Goal: Check status: Check status

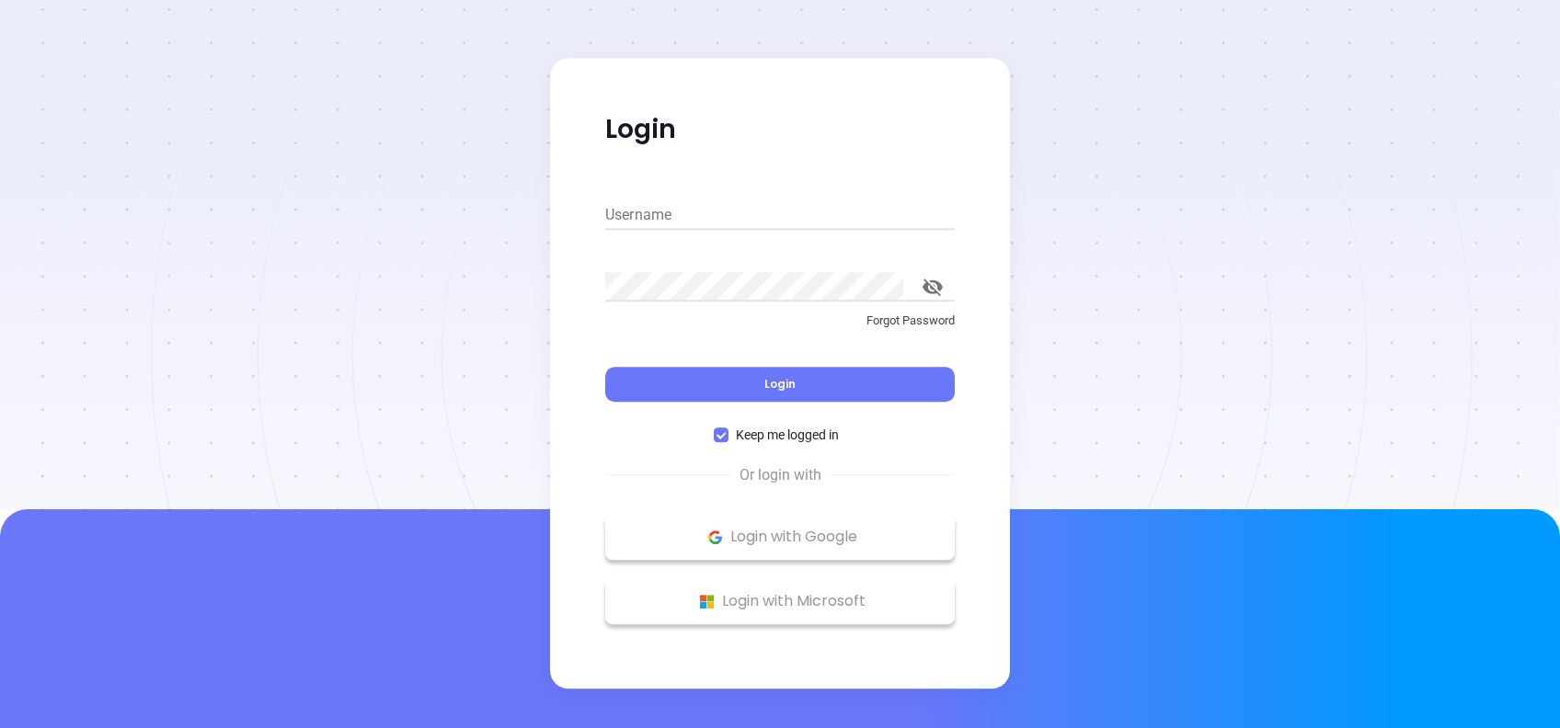
click at [750, 213] on input "Username" at bounding box center [779, 214] width 349 height 29
type input "[PERSON_NAME][EMAIL_ADDRESS][DOMAIN_NAME]"
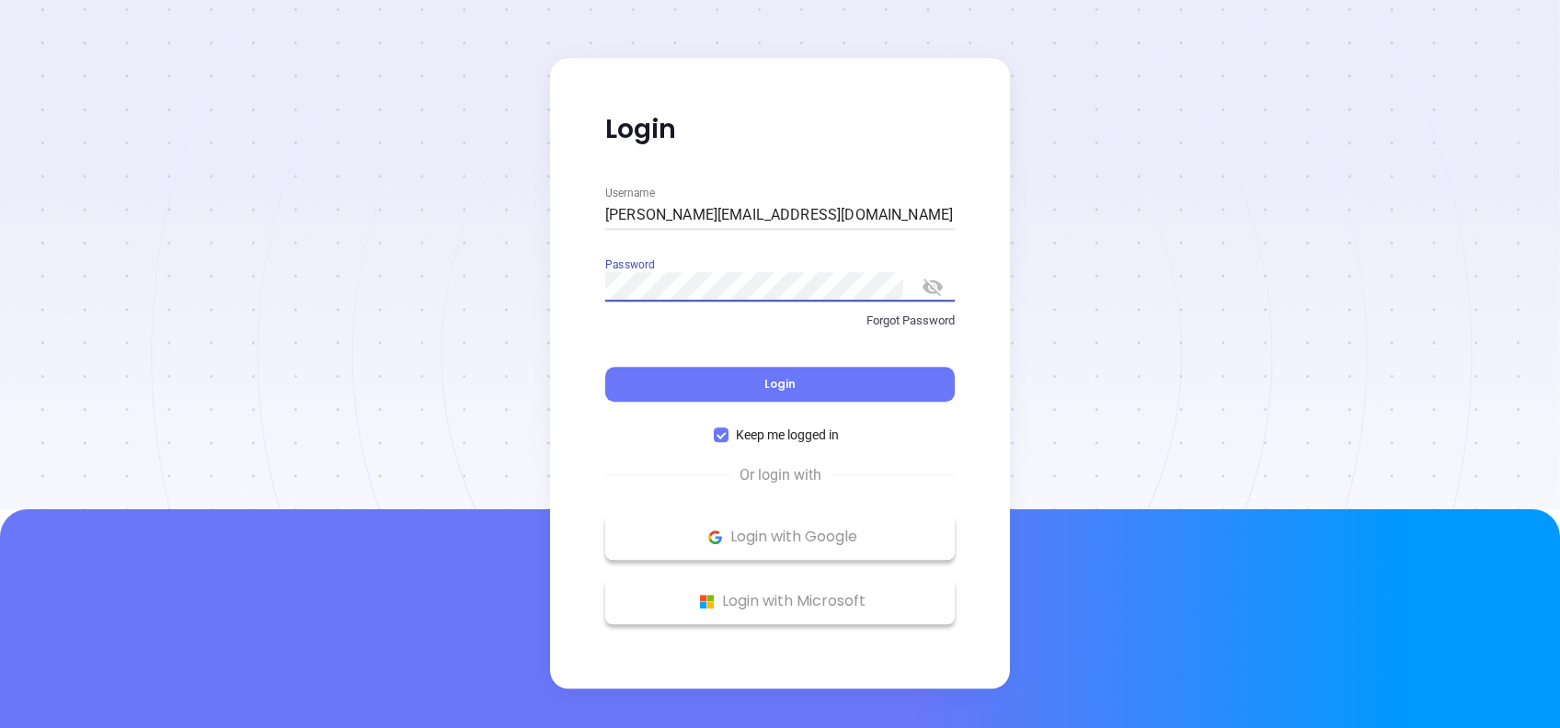
click at [924, 283] on icon "toggle password visibility" at bounding box center [932, 287] width 20 height 17
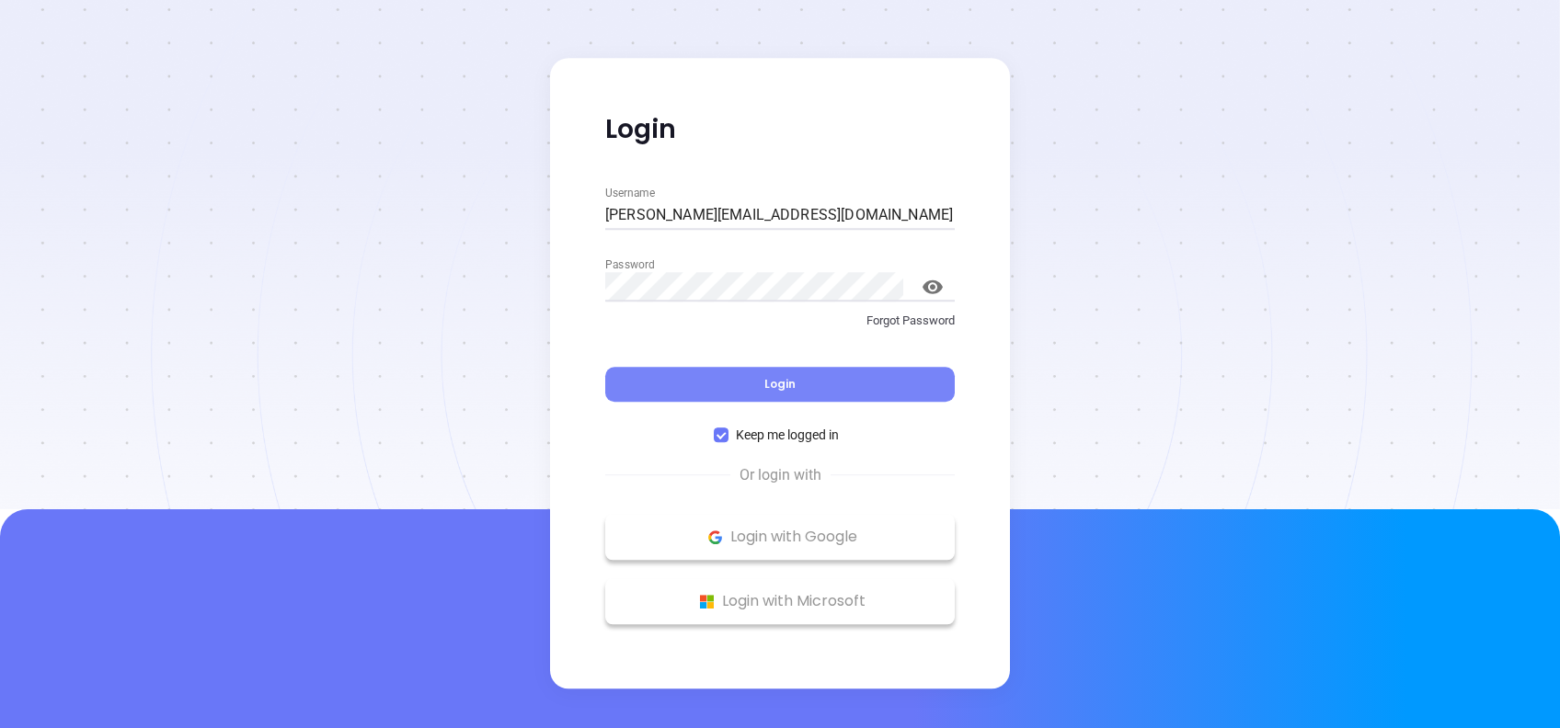
click at [770, 392] on button "Login" at bounding box center [779, 384] width 349 height 35
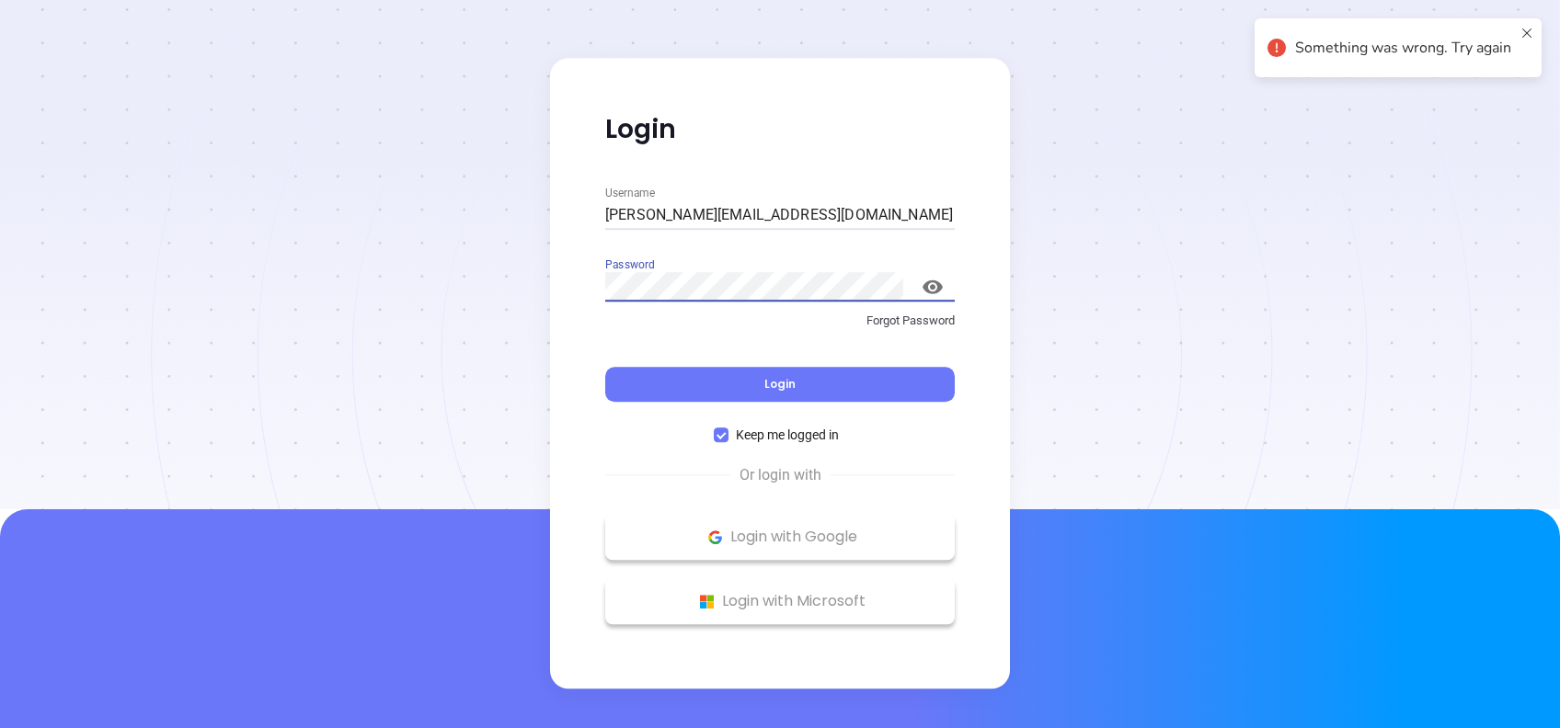
click at [550, 287] on div "Login Username [PERSON_NAME][EMAIL_ADDRESS][DOMAIN_NAME] Password Forgot Passwo…" at bounding box center [780, 373] width 460 height 631
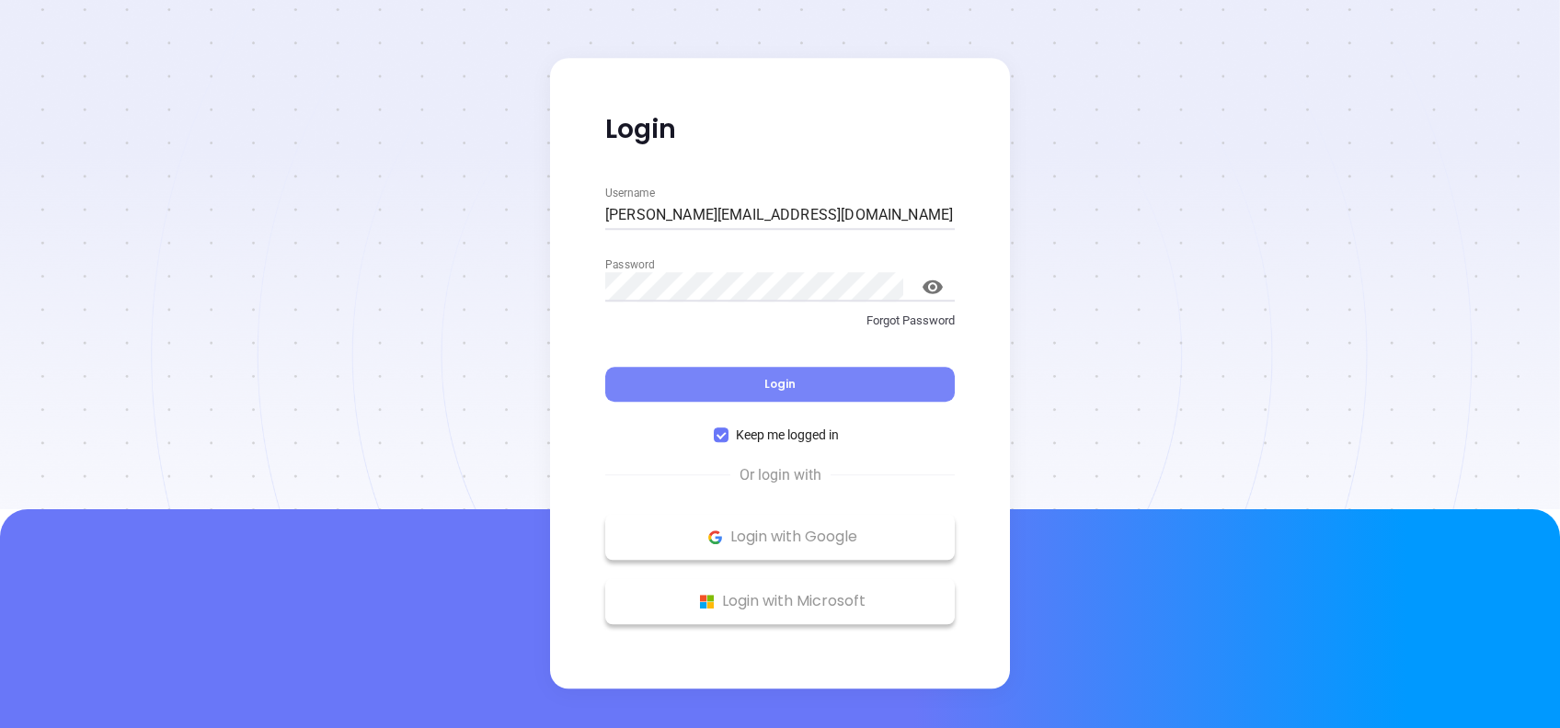
click at [886, 373] on button "Login" at bounding box center [779, 384] width 349 height 35
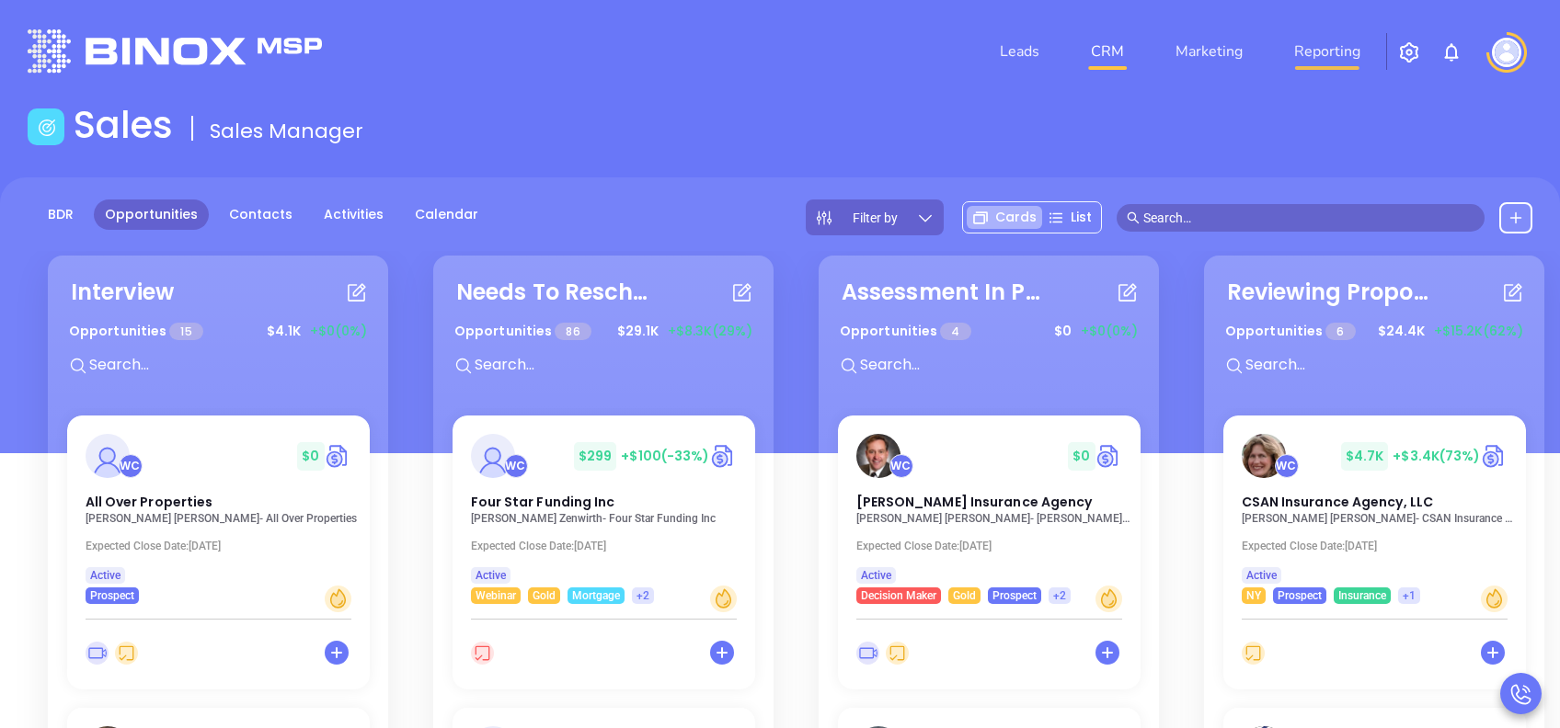
click at [1345, 56] on link "Reporting" at bounding box center [1326, 51] width 81 height 37
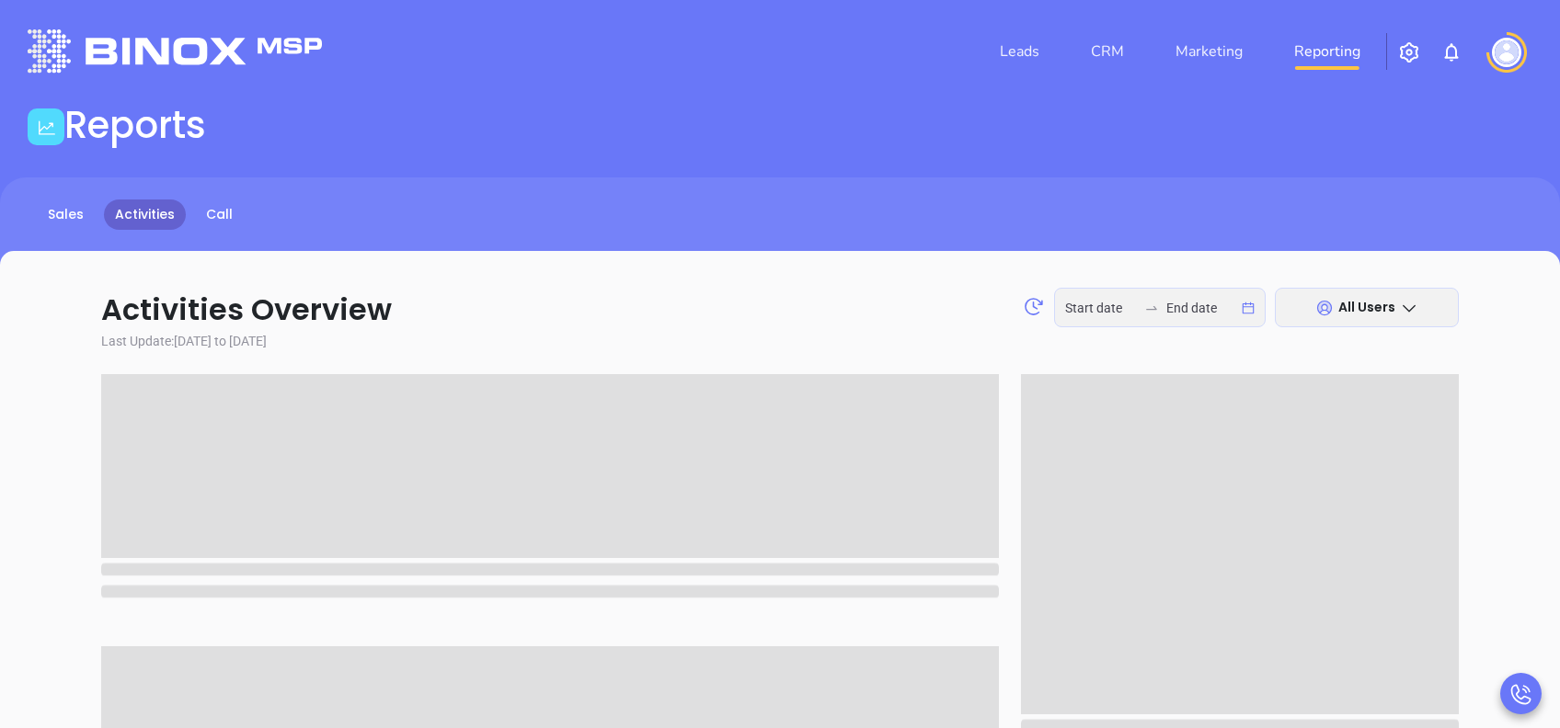
type input "[DATE]"
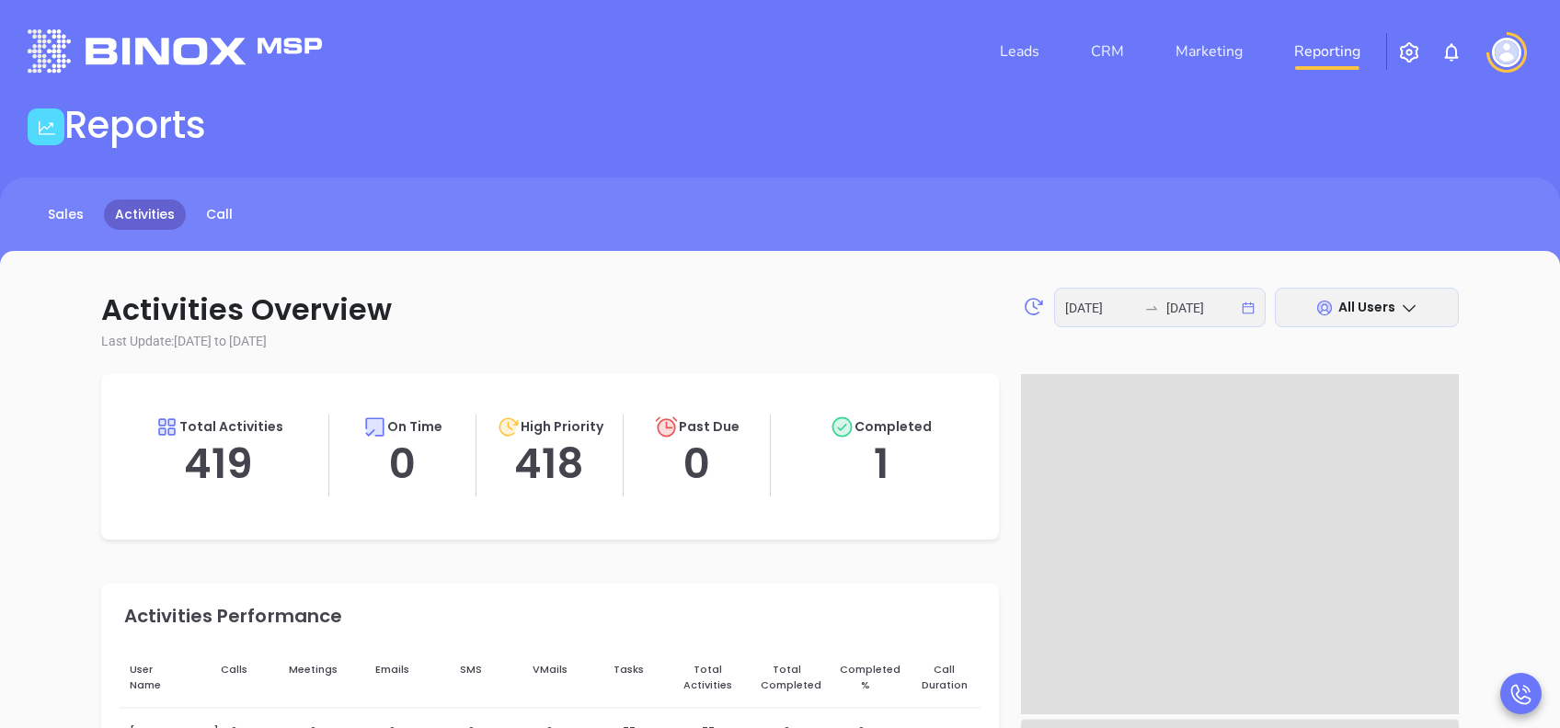
click at [1249, 309] on div "[DATE] [DATE]" at bounding box center [1159, 308] width 211 height 40
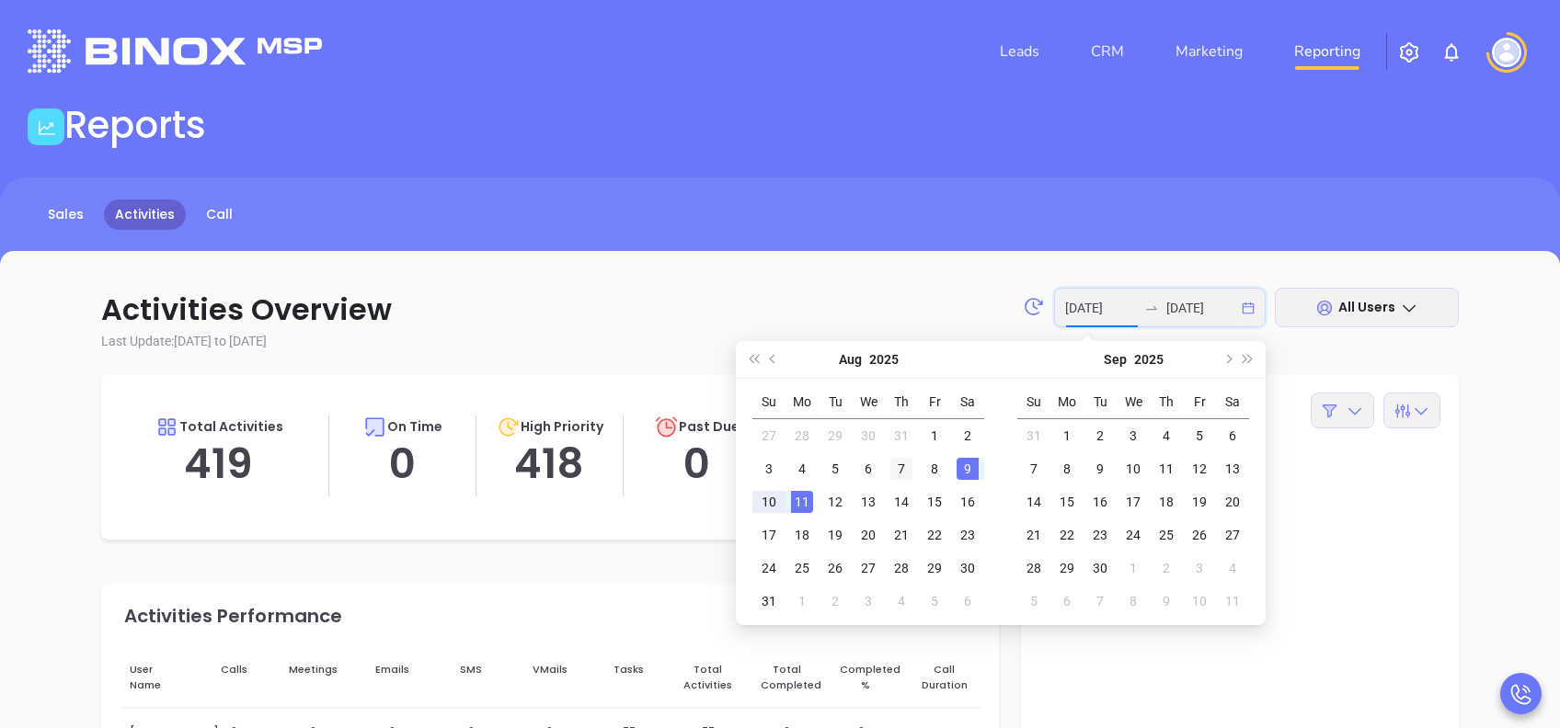
type input "[DATE]"
click at [897, 468] on div "7" at bounding box center [901, 469] width 22 height 22
type input "[DATE]"
click at [942, 470] on div "8" at bounding box center [934, 469] width 22 height 22
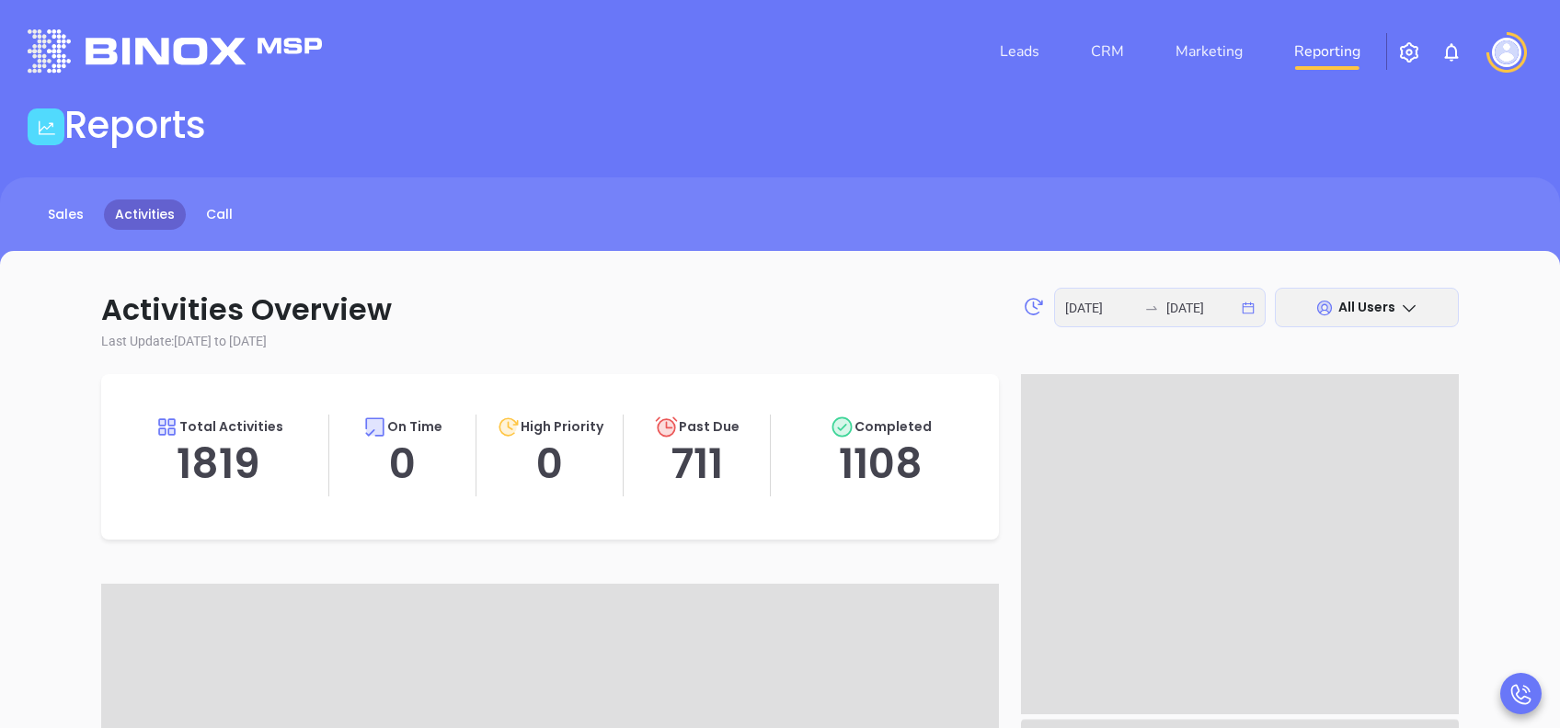
click at [1414, 304] on icon at bounding box center [1409, 308] width 18 height 18
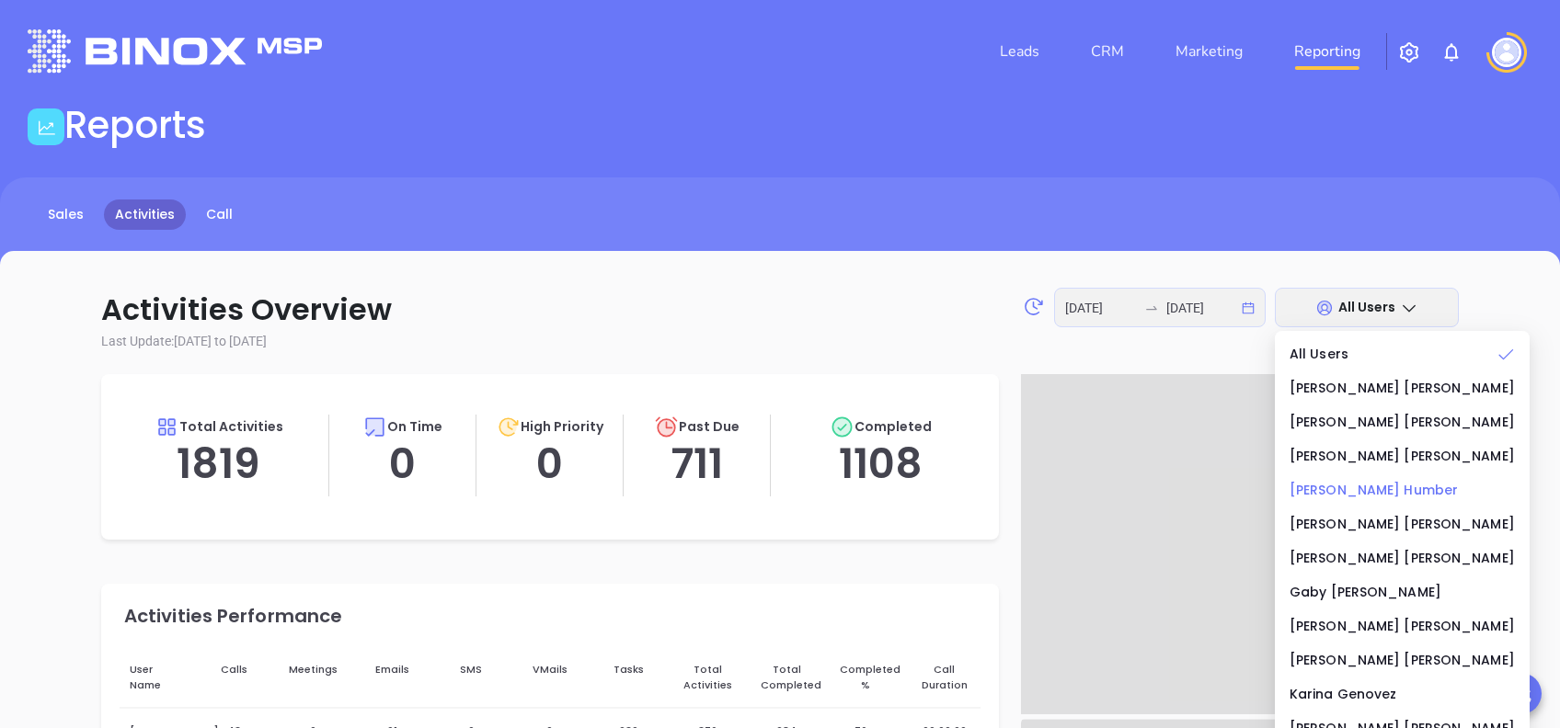
scroll to position [59, 0]
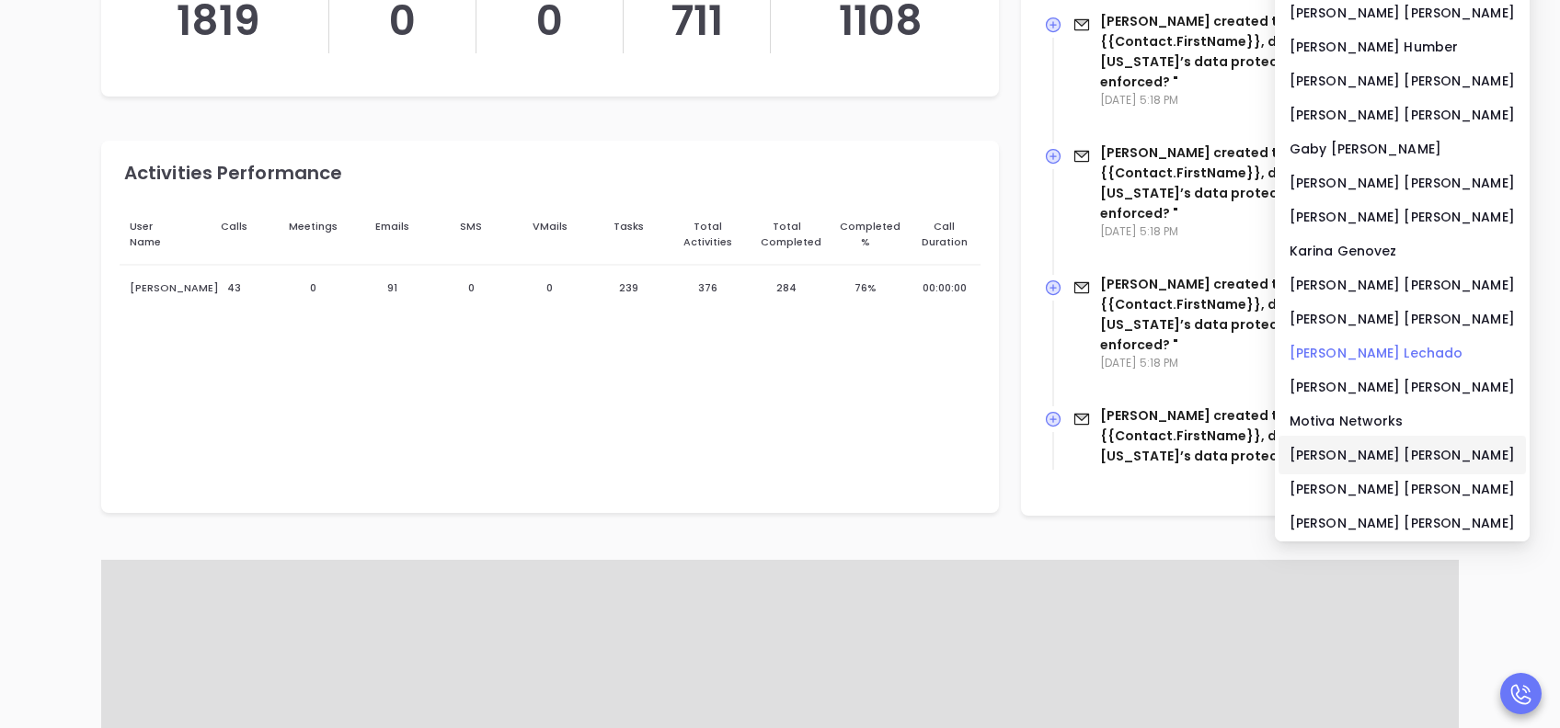
click at [1343, 343] on div "[PERSON_NAME]" at bounding box center [1401, 353] width 225 height 20
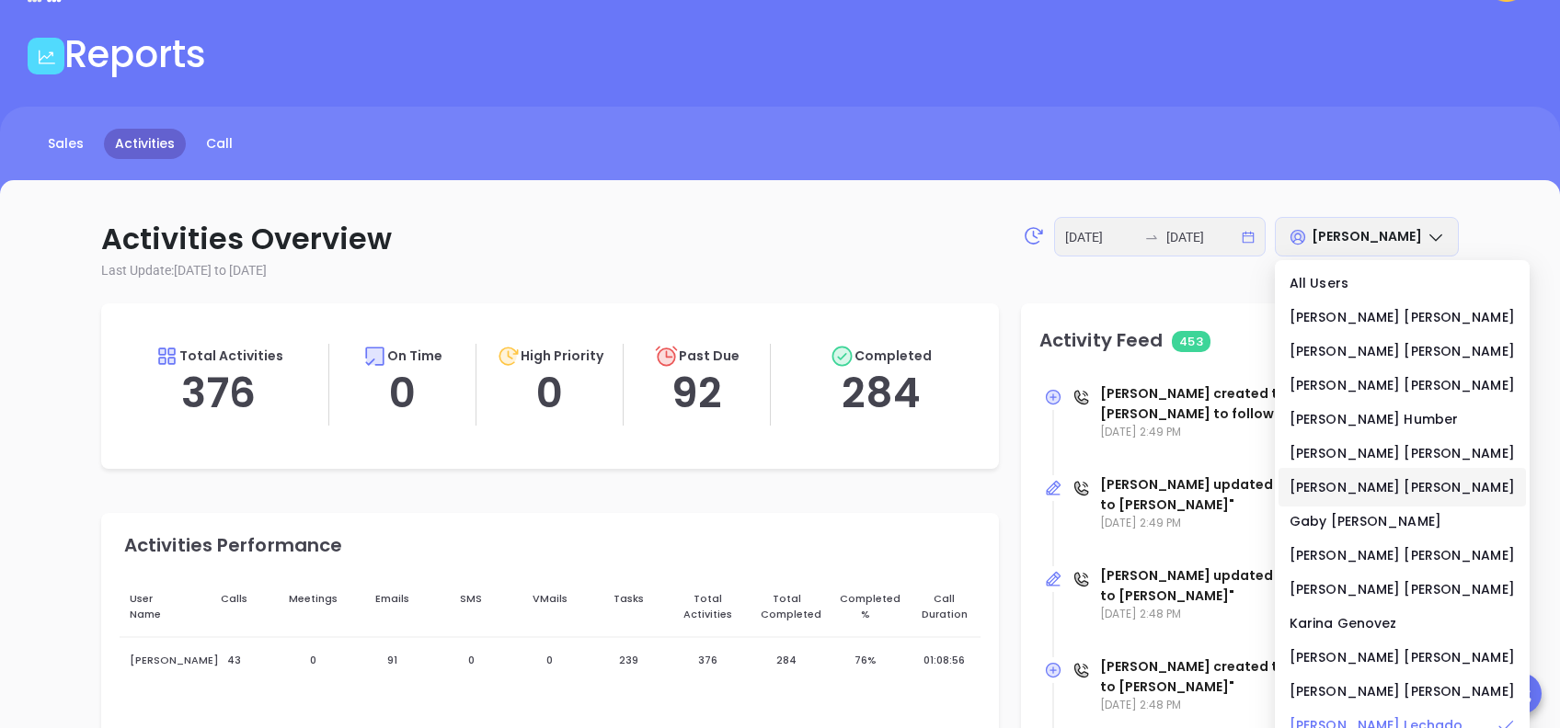
scroll to position [0, 0]
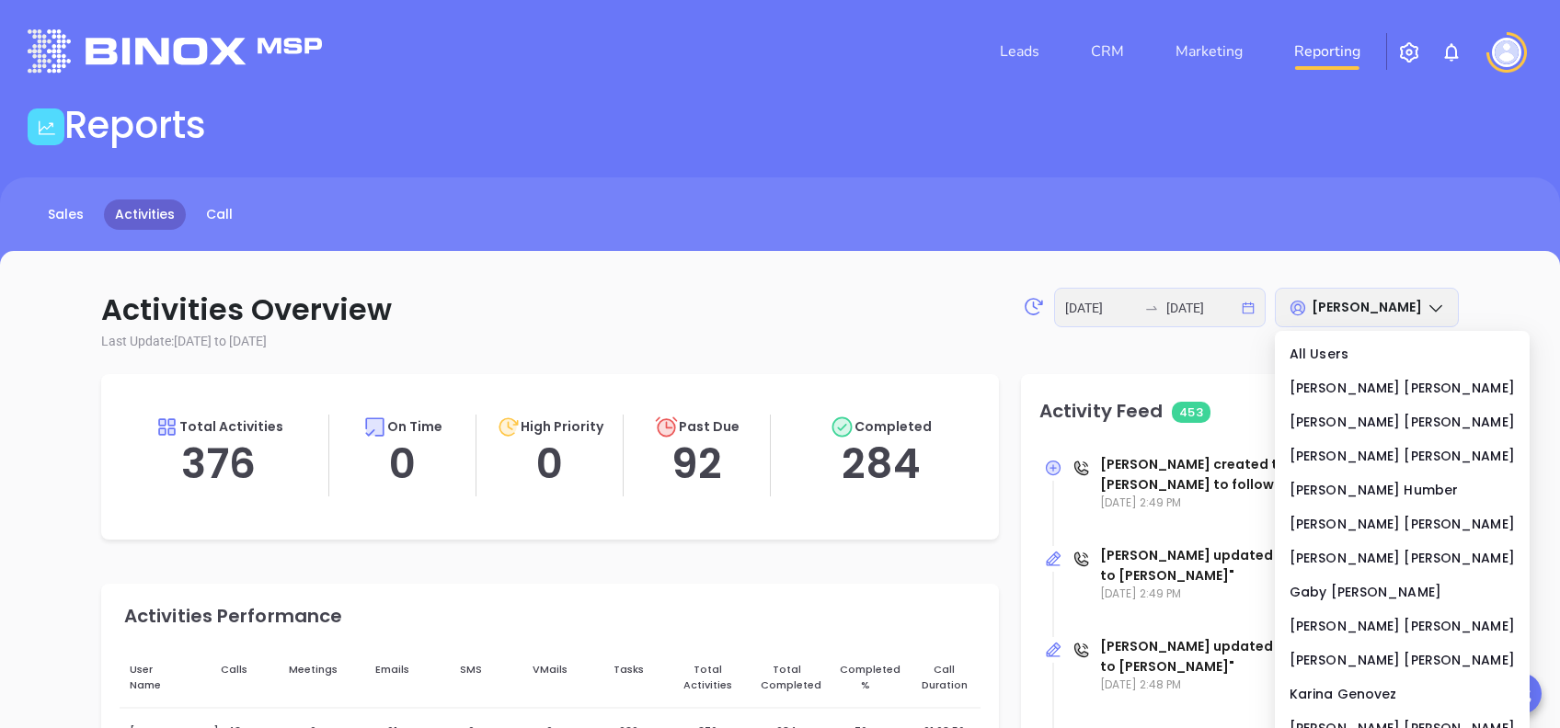
click at [1114, 137] on div "Reports" at bounding box center [780, 128] width 1526 height 51
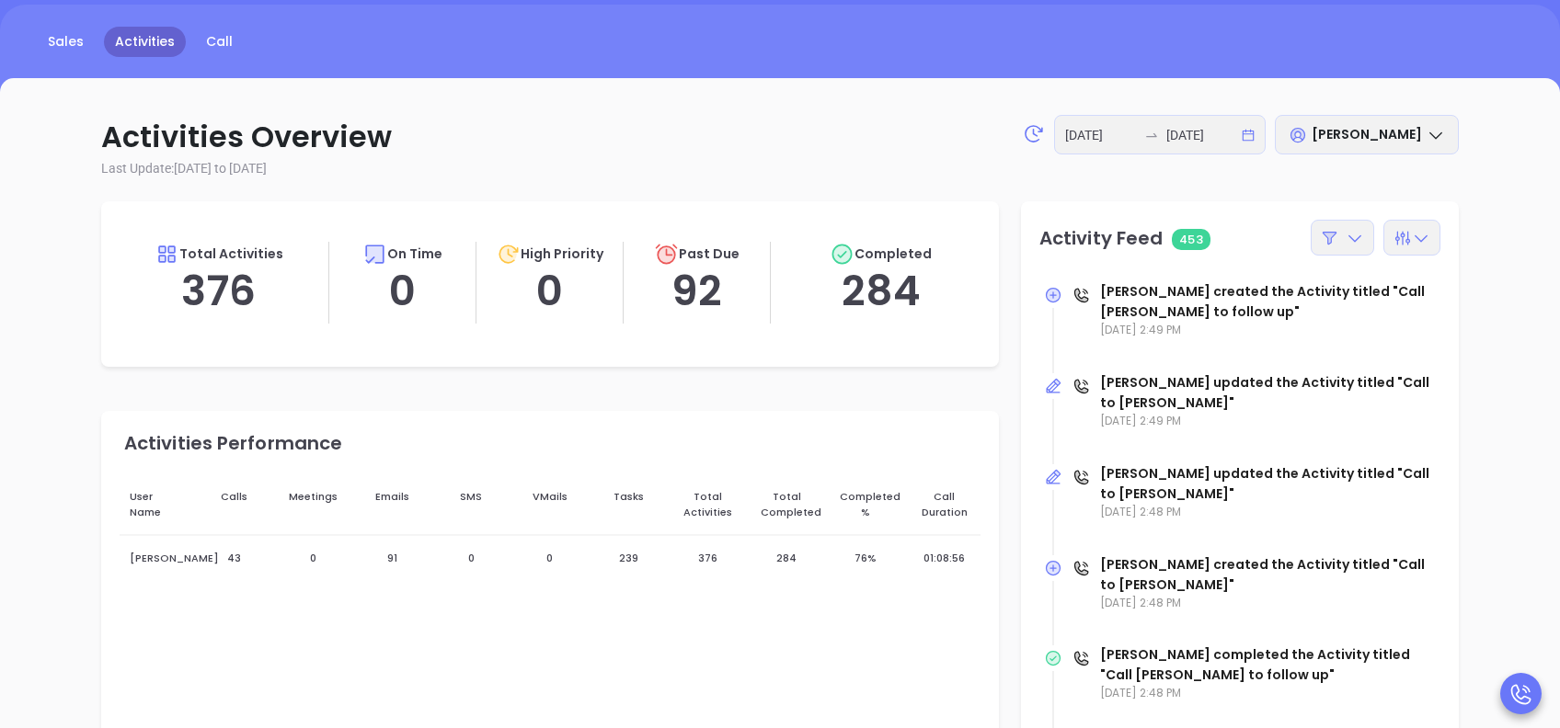
scroll to position [122, 0]
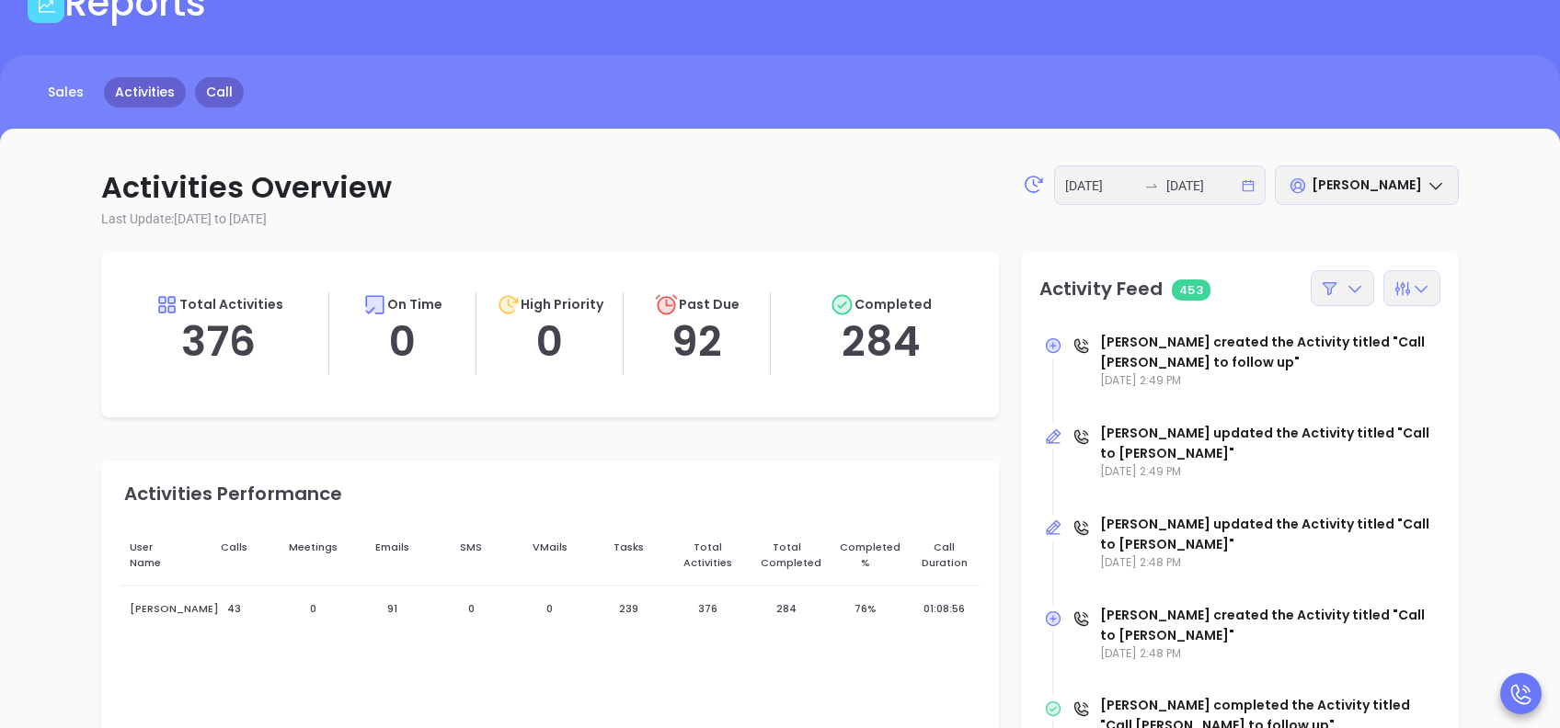
click at [212, 81] on link "Call" at bounding box center [219, 92] width 49 height 30
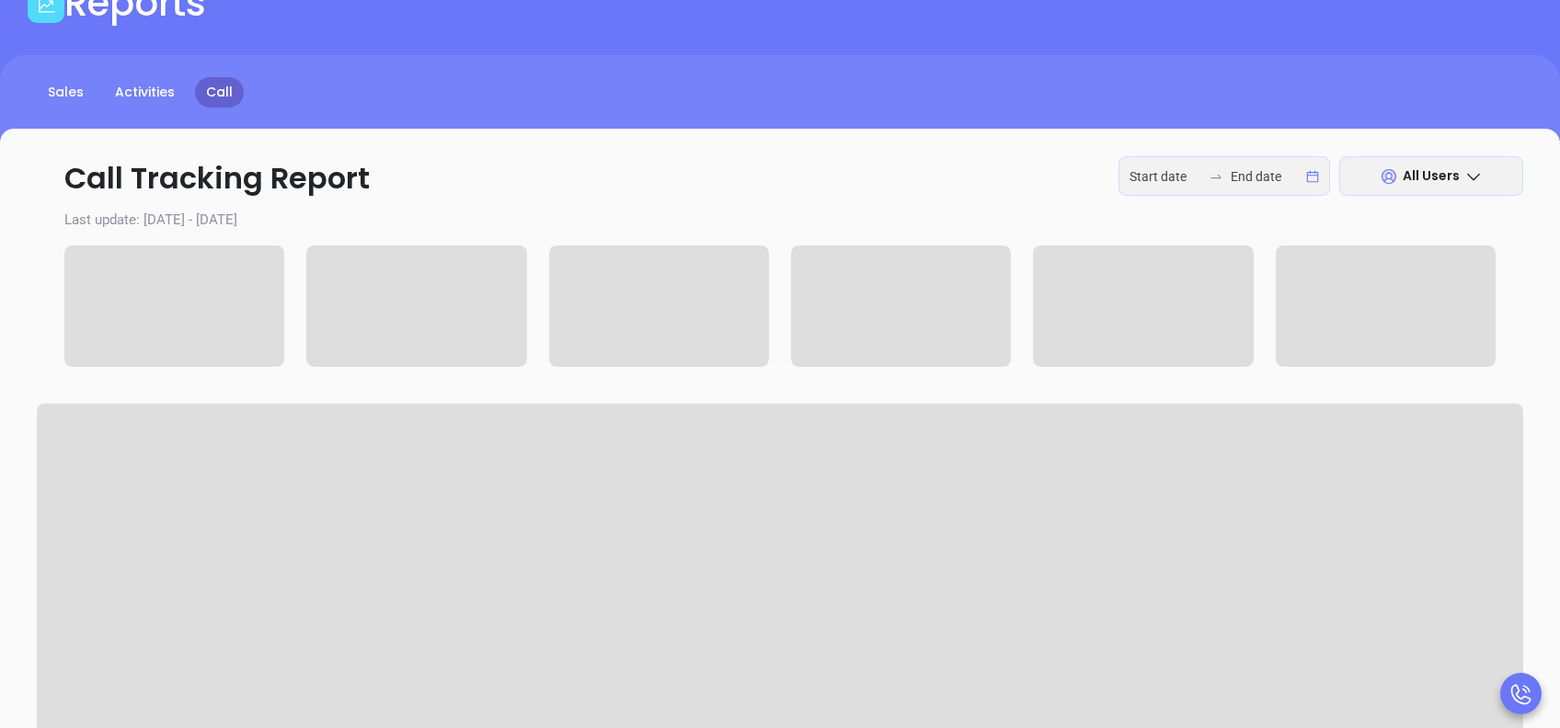
type input "[DATE]"
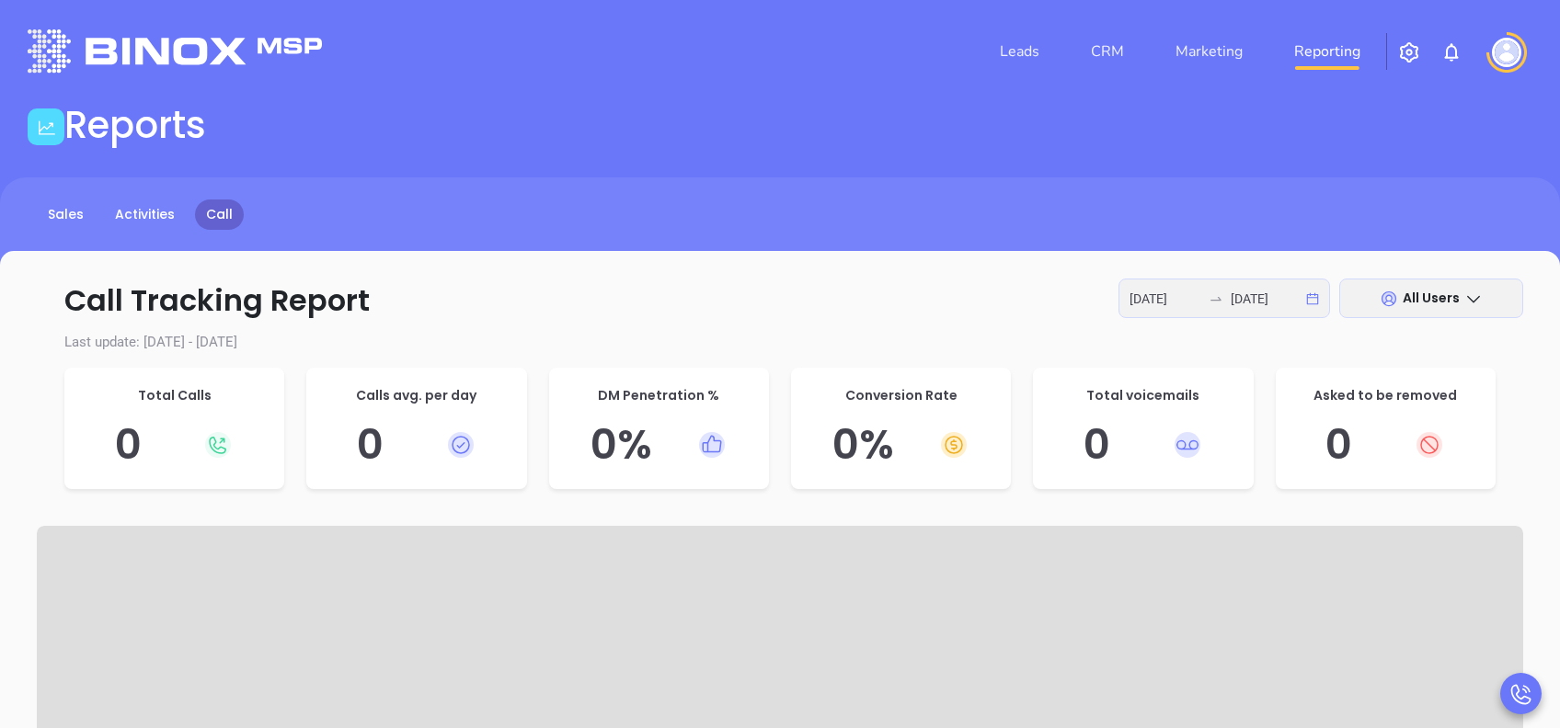
click at [1315, 301] on div "[DATE] [DATE]" at bounding box center [1223, 299] width 211 height 40
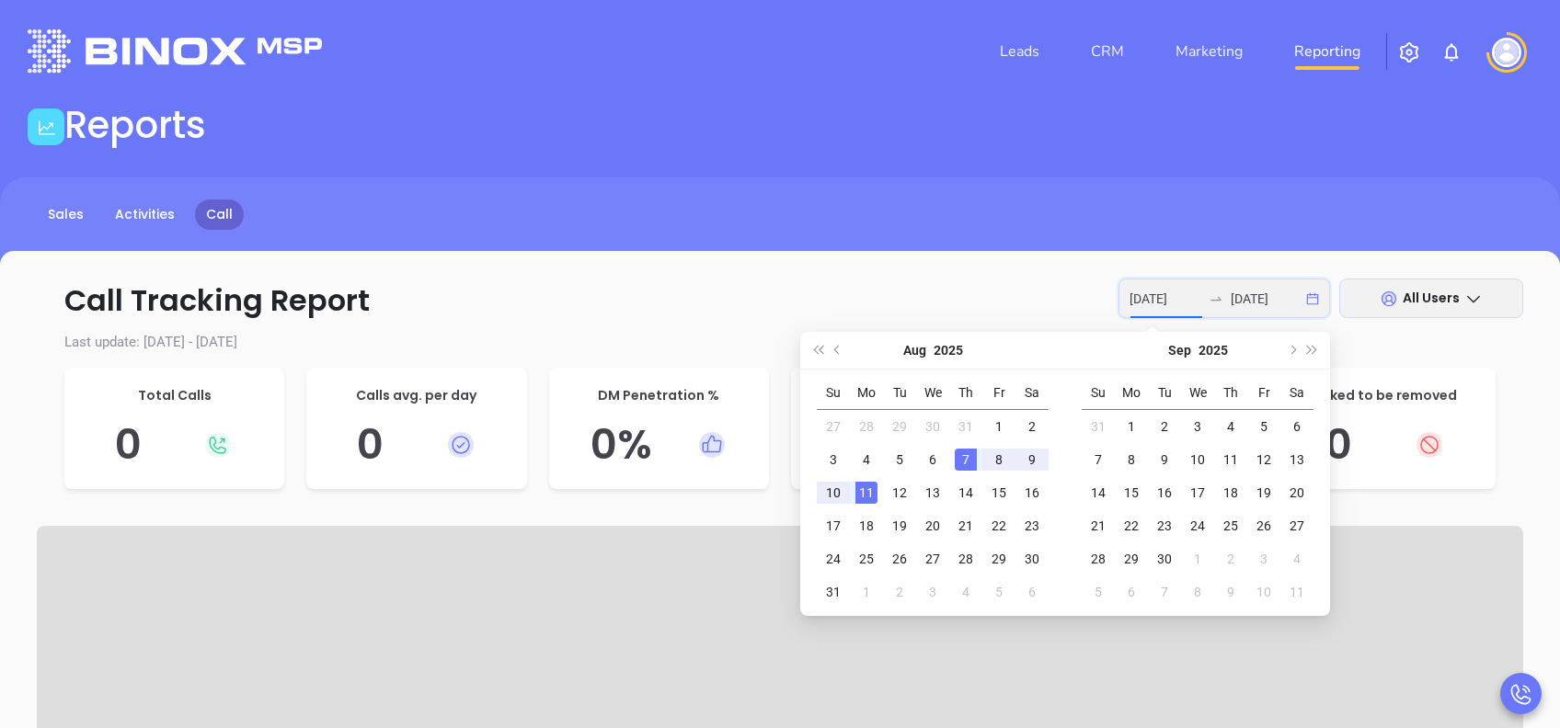
type input "[DATE]"
click at [973, 452] on div "7" at bounding box center [966, 460] width 22 height 22
type input "[DATE]"
click at [1007, 455] on div "8" at bounding box center [999, 460] width 22 height 22
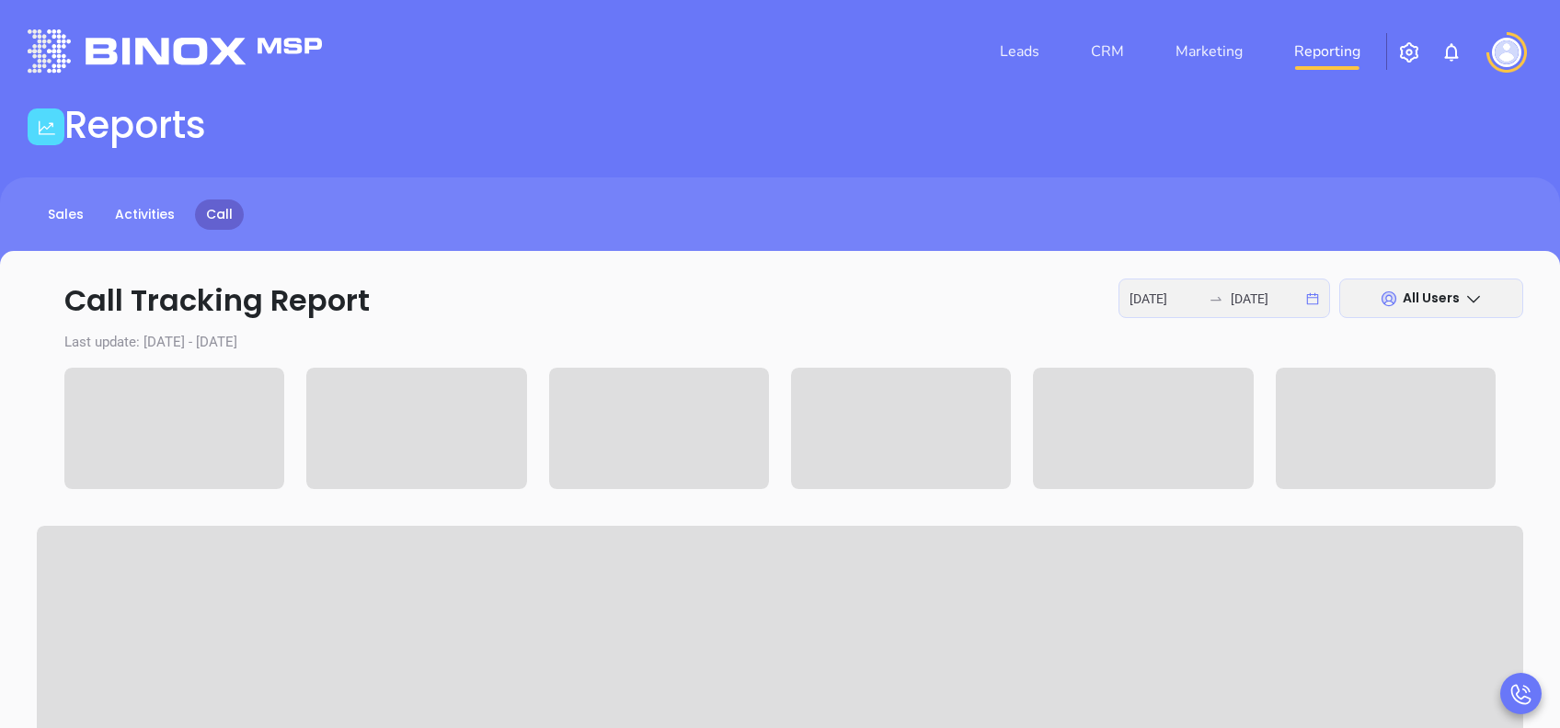
click at [1475, 296] on icon at bounding box center [1473, 299] width 18 height 18
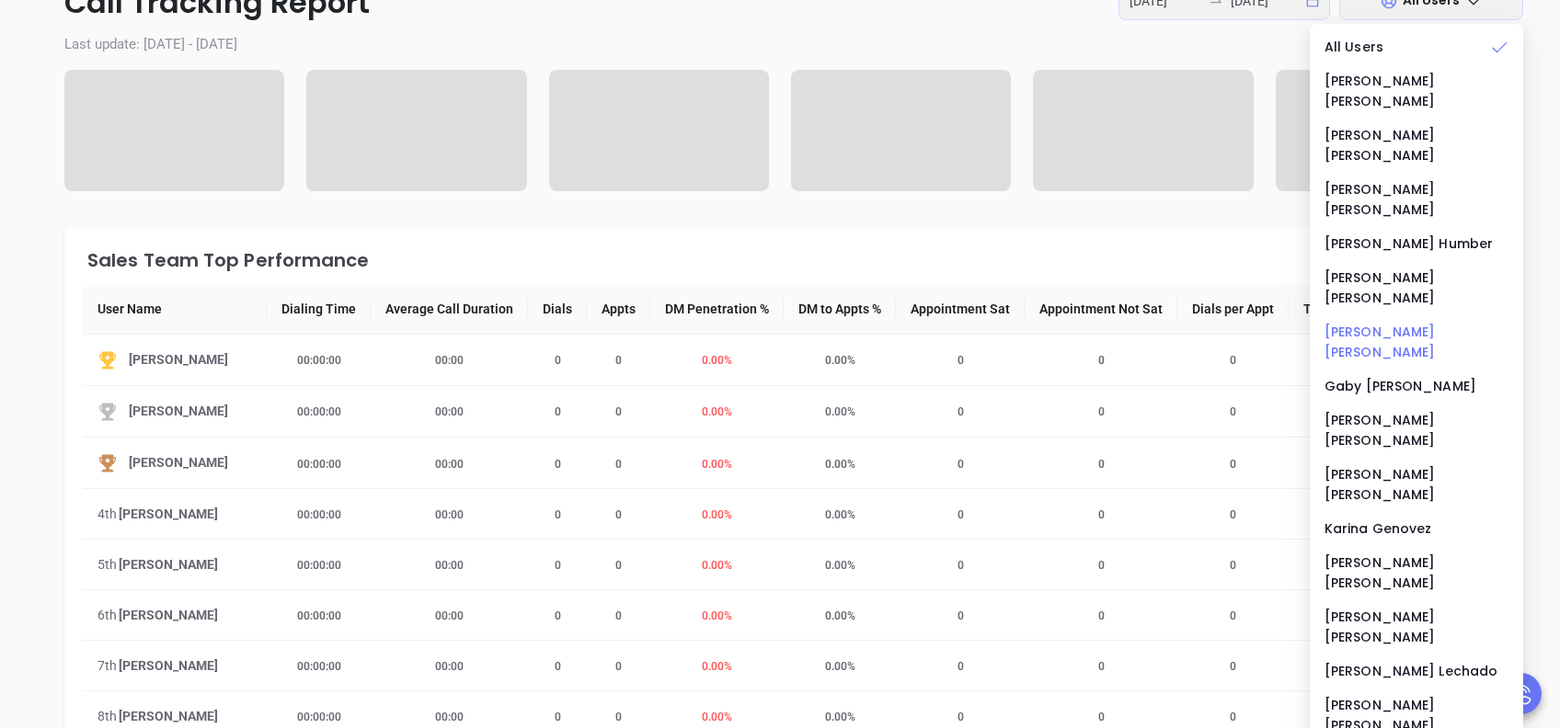
scroll to position [368, 0]
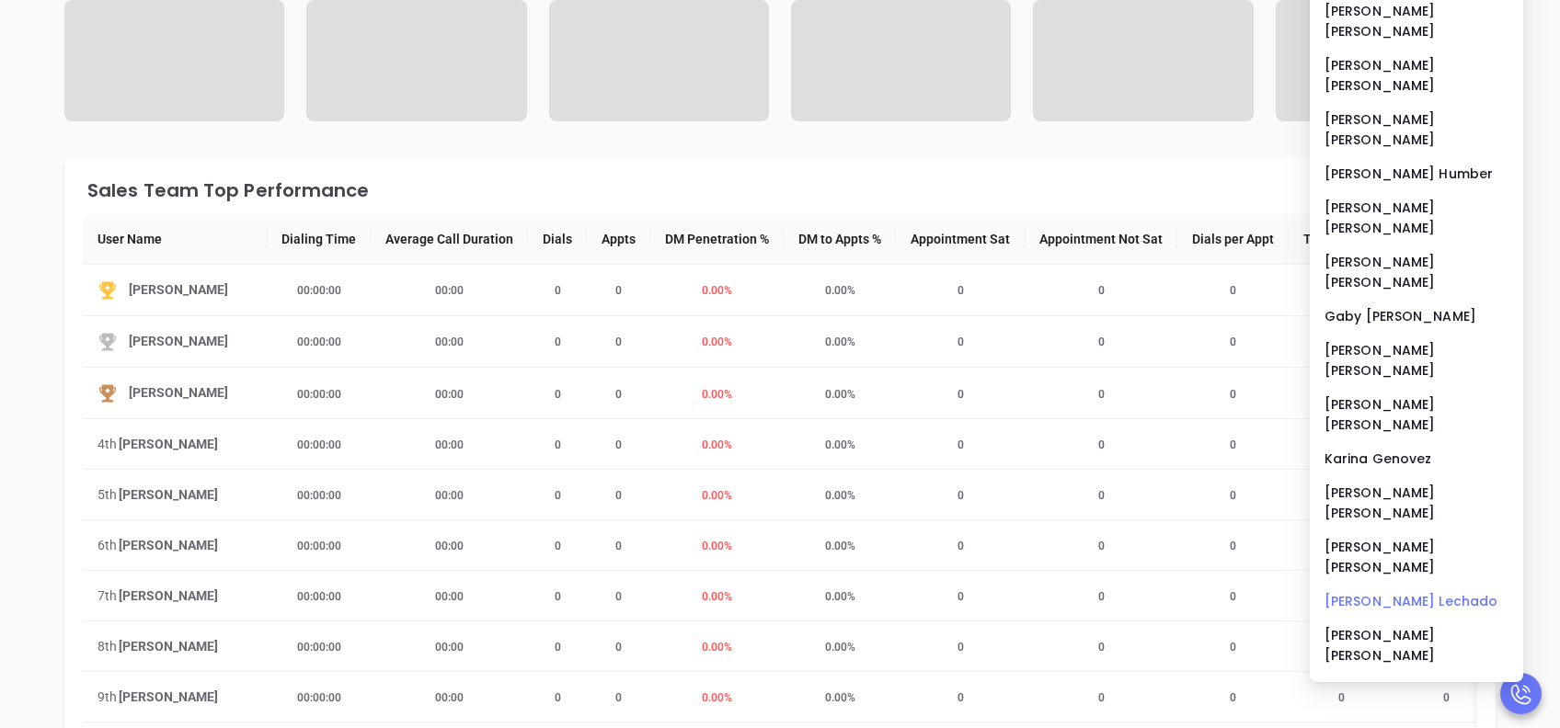
click at [1381, 582] on li "[PERSON_NAME]" at bounding box center [1416, 601] width 206 height 39
click at [1337, 591] on div "[PERSON_NAME]" at bounding box center [1416, 601] width 184 height 20
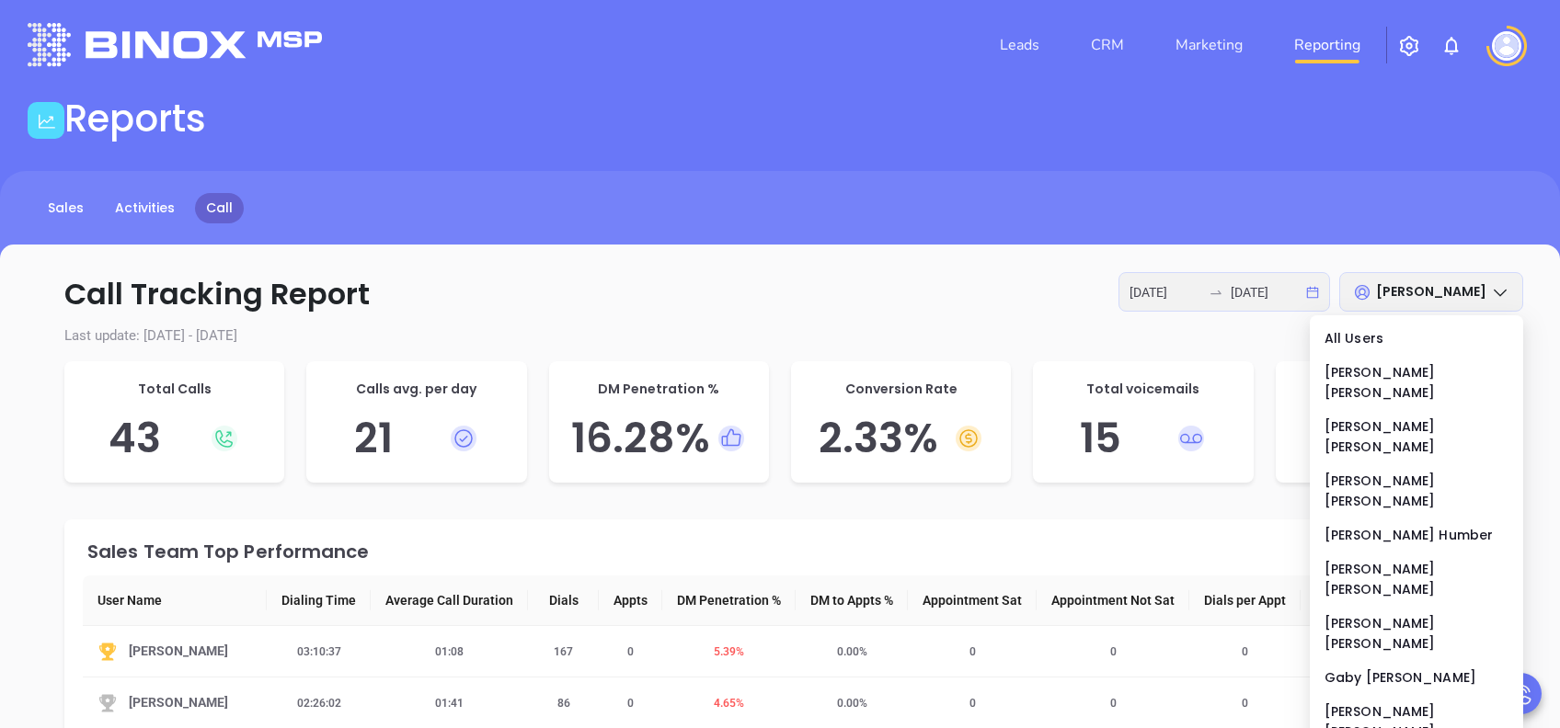
scroll to position [0, 0]
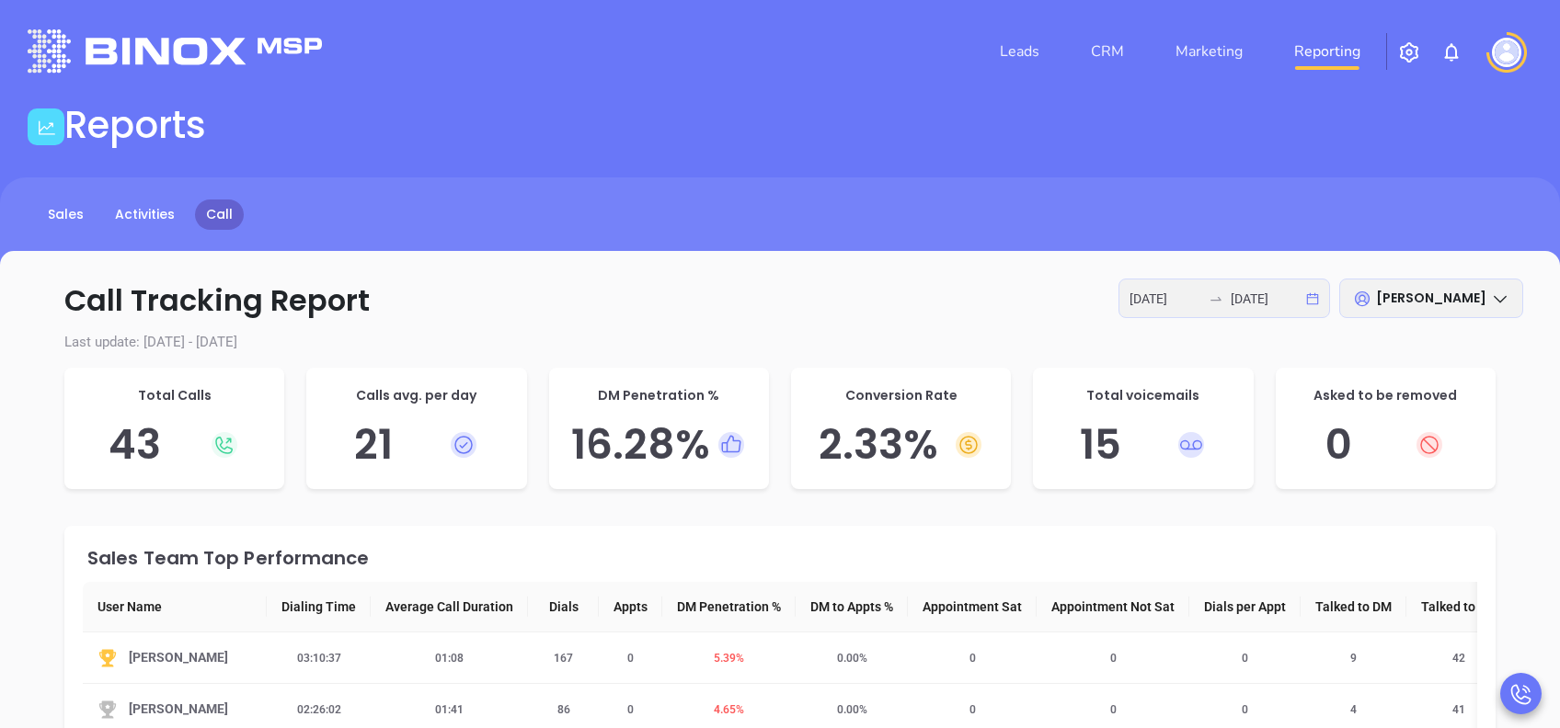
click at [1022, 303] on p "Call Tracking Report 2025-08-07 2025-08-08 Lucy Lechado" at bounding box center [780, 301] width 1486 height 44
click at [1438, 292] on span "[PERSON_NAME]" at bounding box center [1431, 298] width 110 height 18
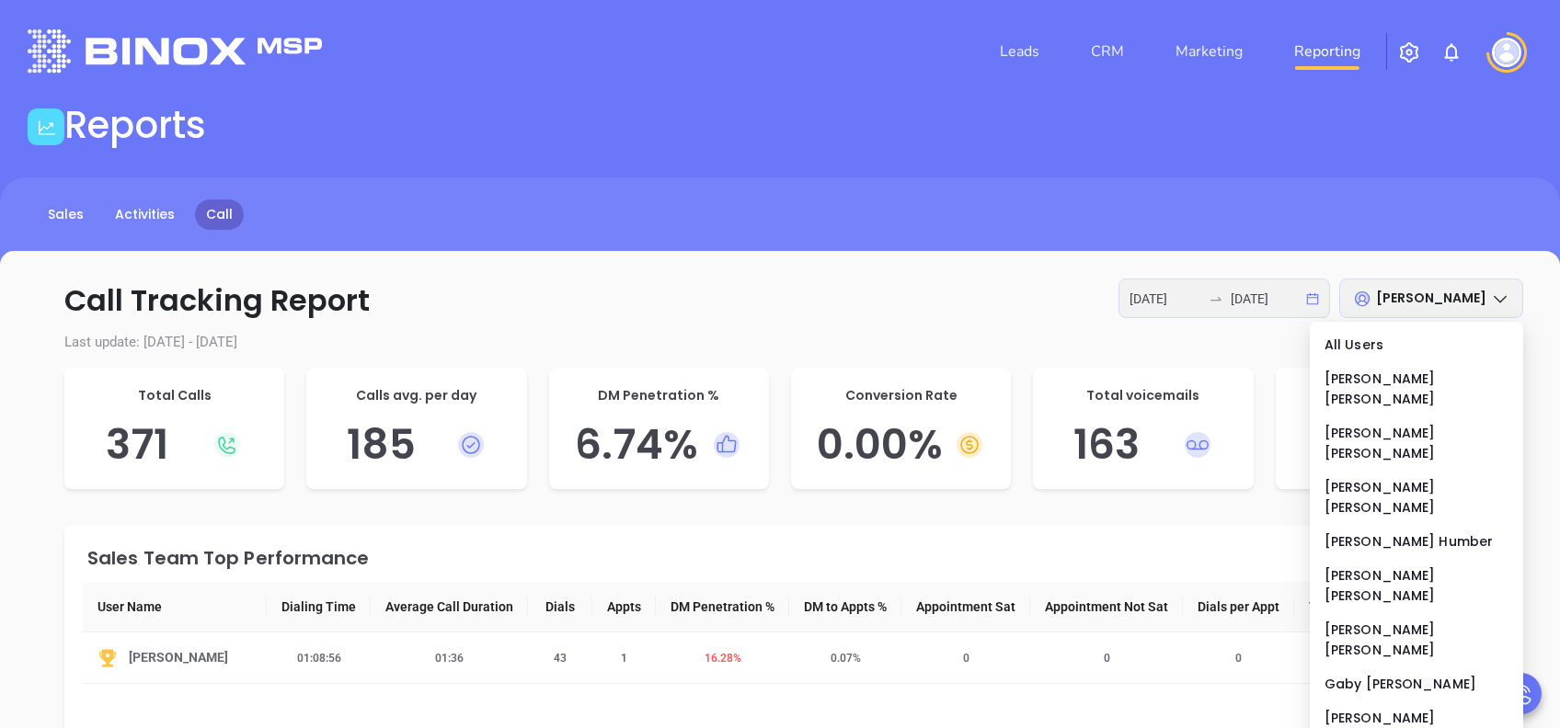
click at [950, 302] on p "Call Tracking Report 2025-08-07 2025-08-08 Lucy Lechado" at bounding box center [780, 301] width 1486 height 44
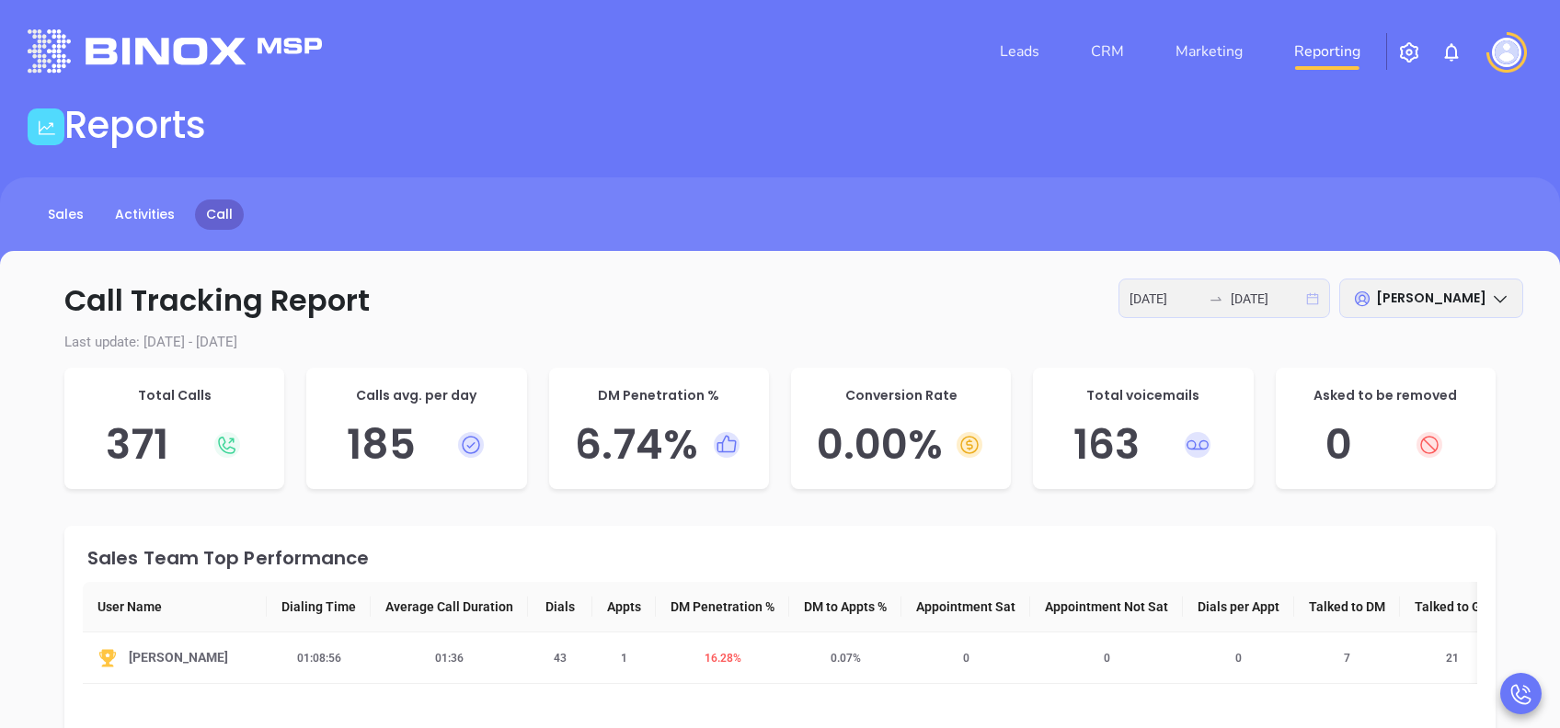
click at [1311, 296] on icon "calendar" at bounding box center [1313, 298] width 12 height 12
click at [901, 292] on p "Call Tracking Report 2025-08-07 2025-08-08 Lucy Lechado" at bounding box center [780, 301] width 1486 height 44
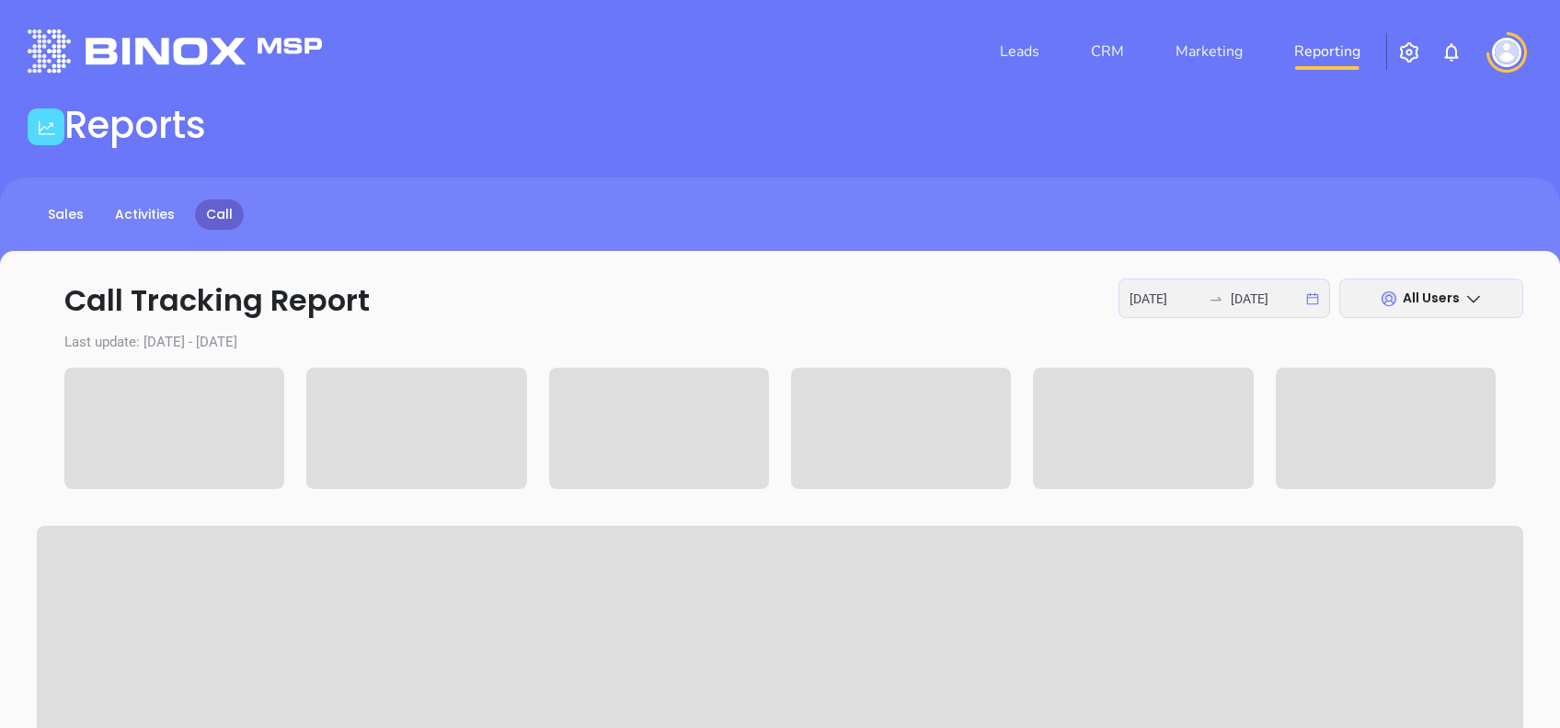
scroll to position [122, 0]
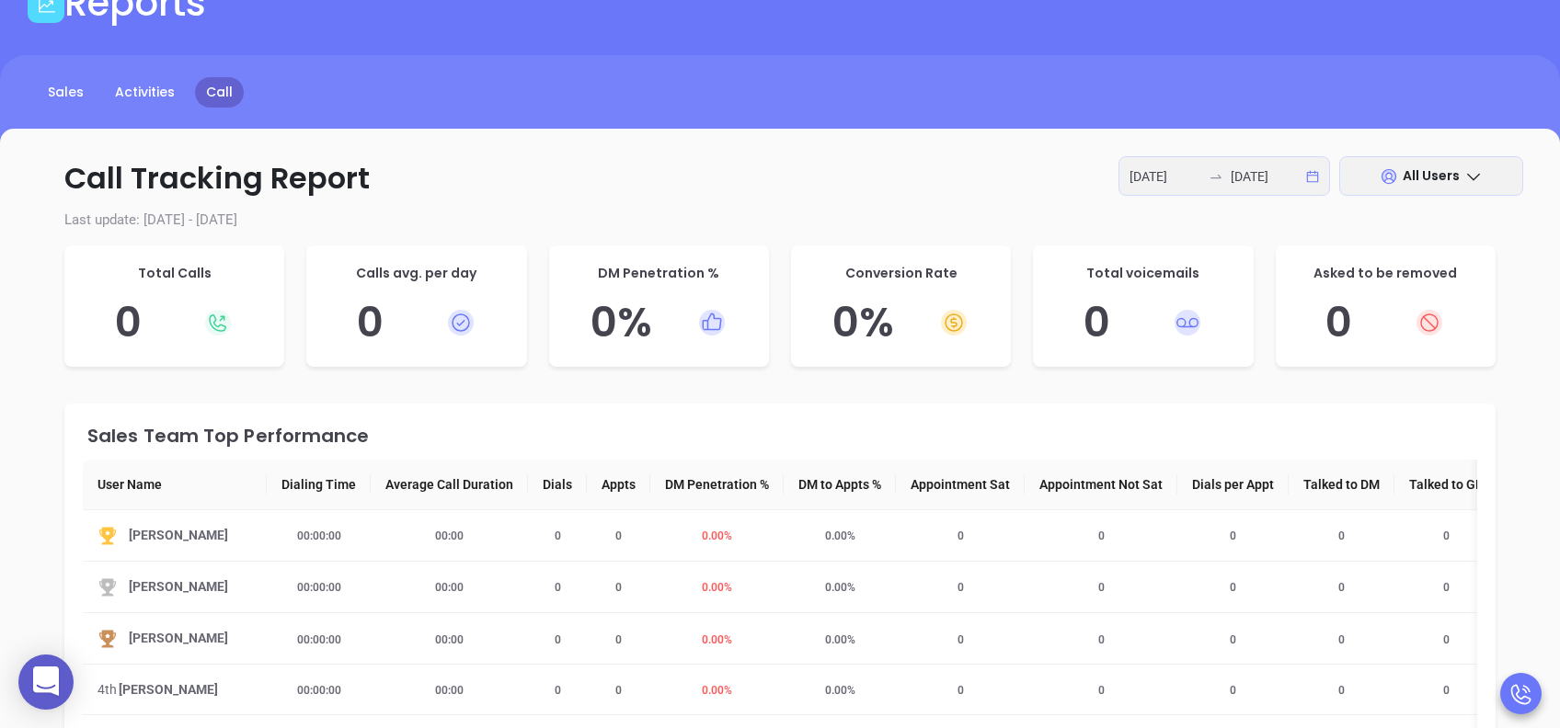
click at [1424, 174] on span "All Users" at bounding box center [1430, 175] width 57 height 18
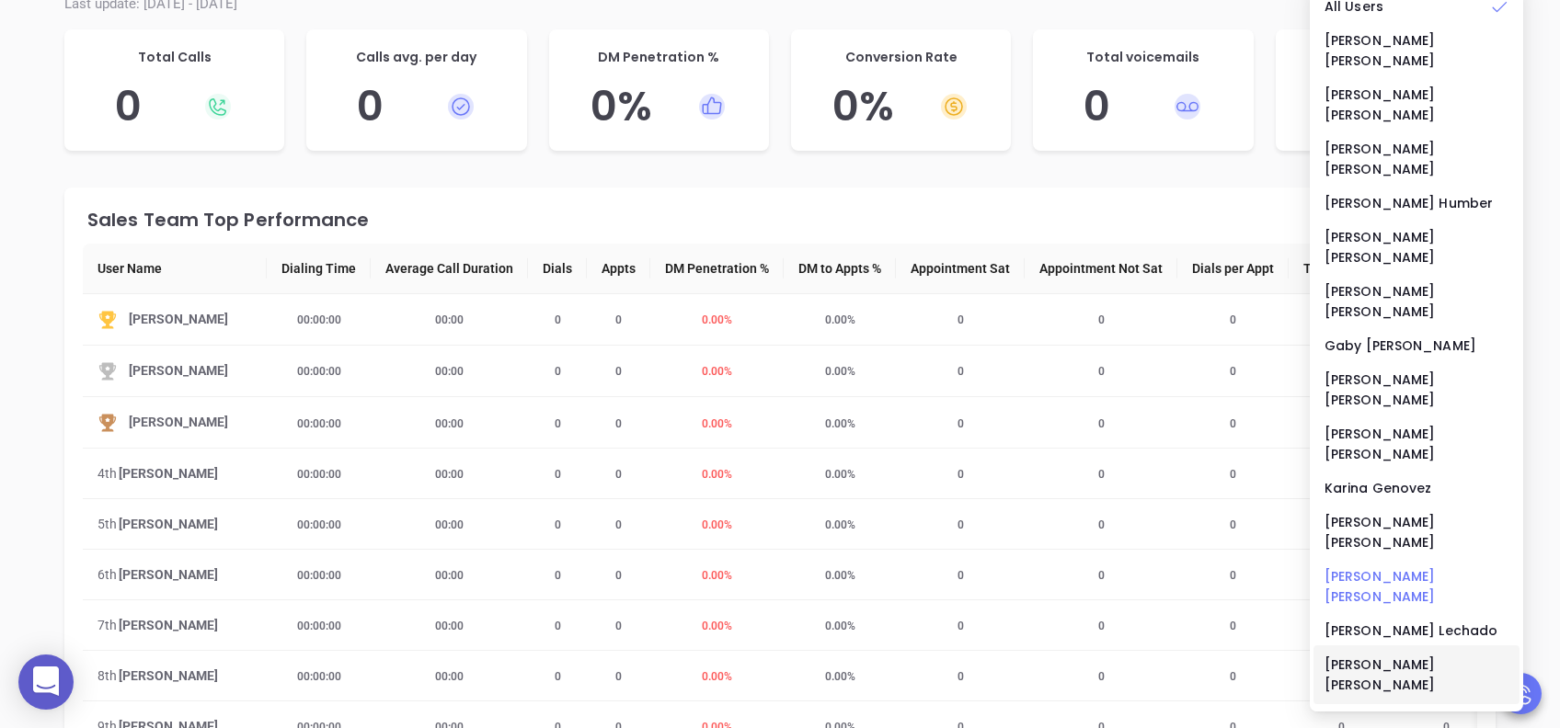
scroll to position [368, 0]
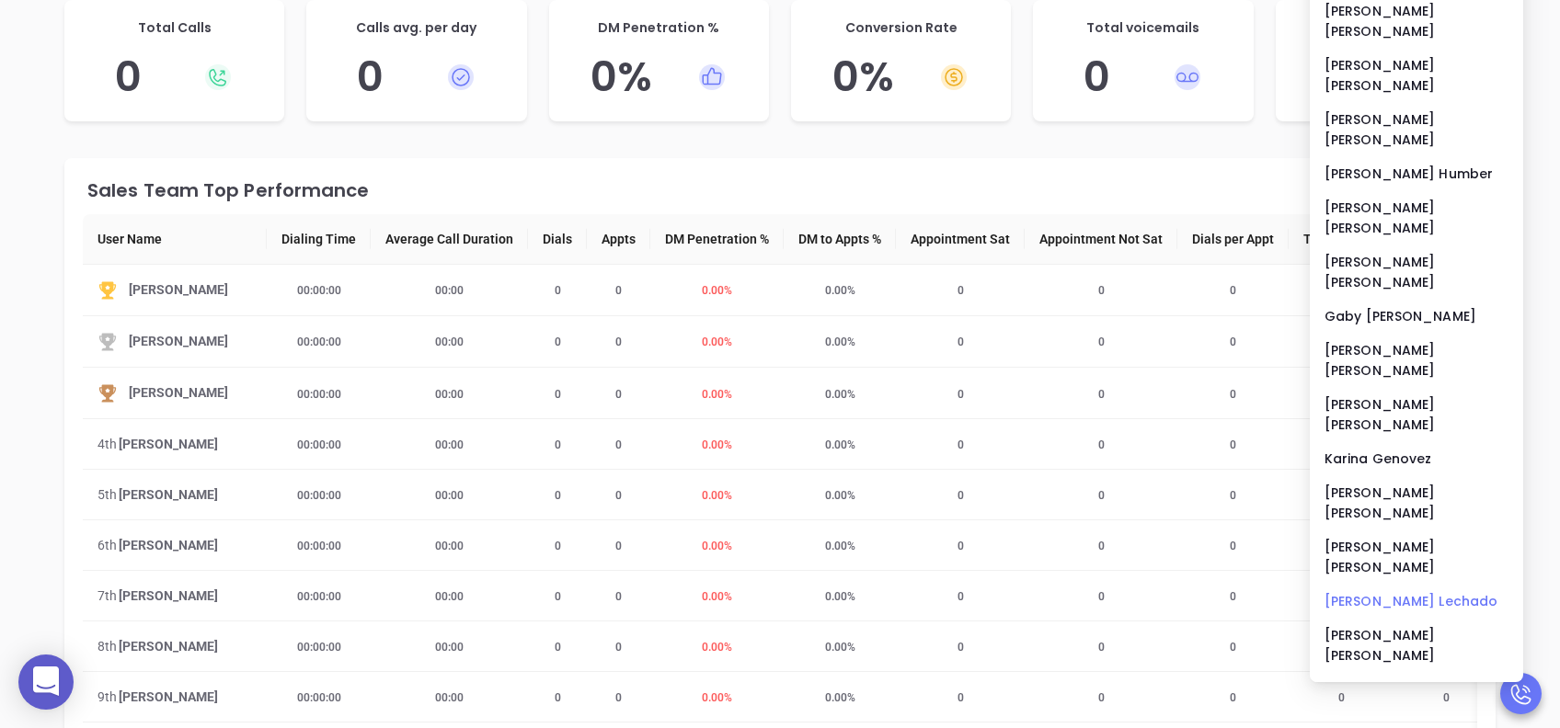
click at [1353, 591] on div "[PERSON_NAME]" at bounding box center [1416, 601] width 184 height 20
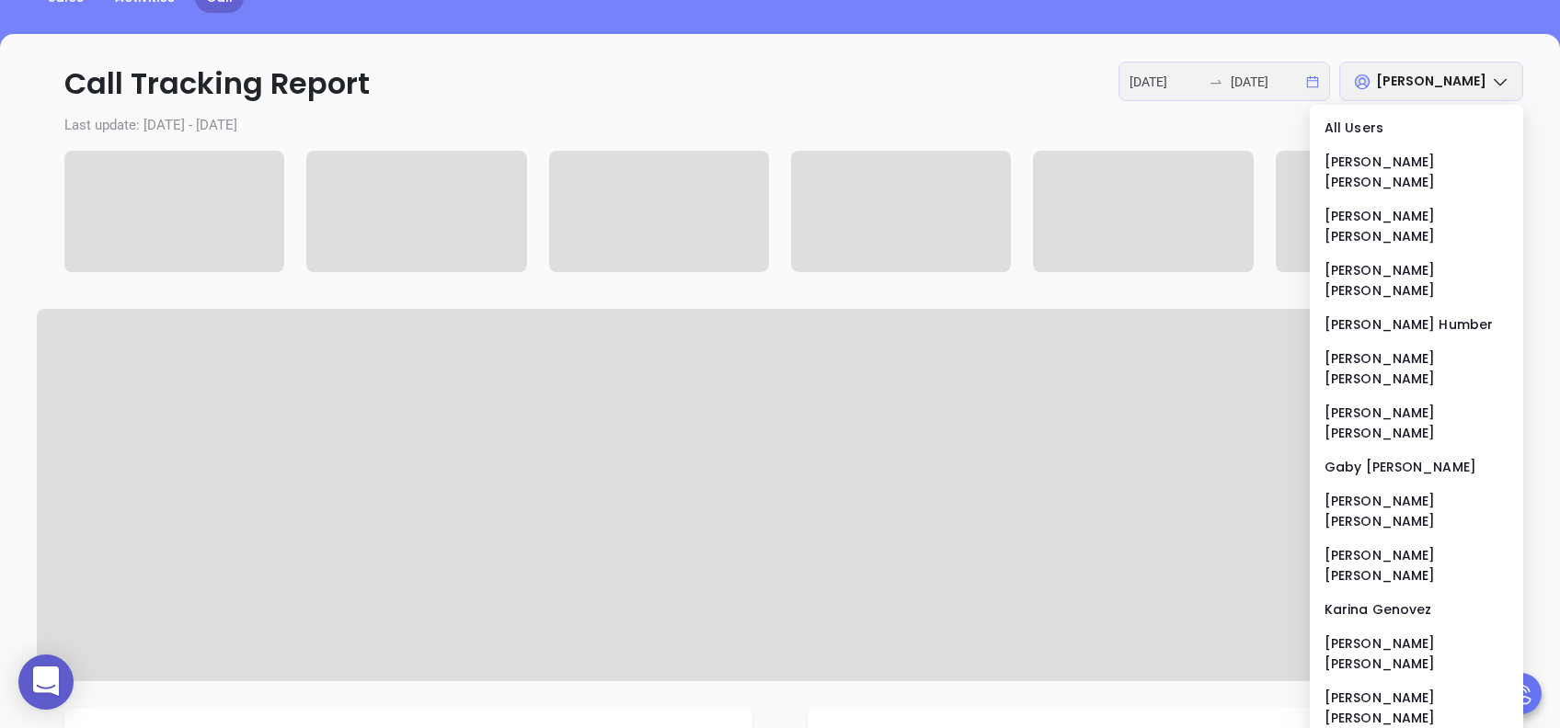
scroll to position [122, 0]
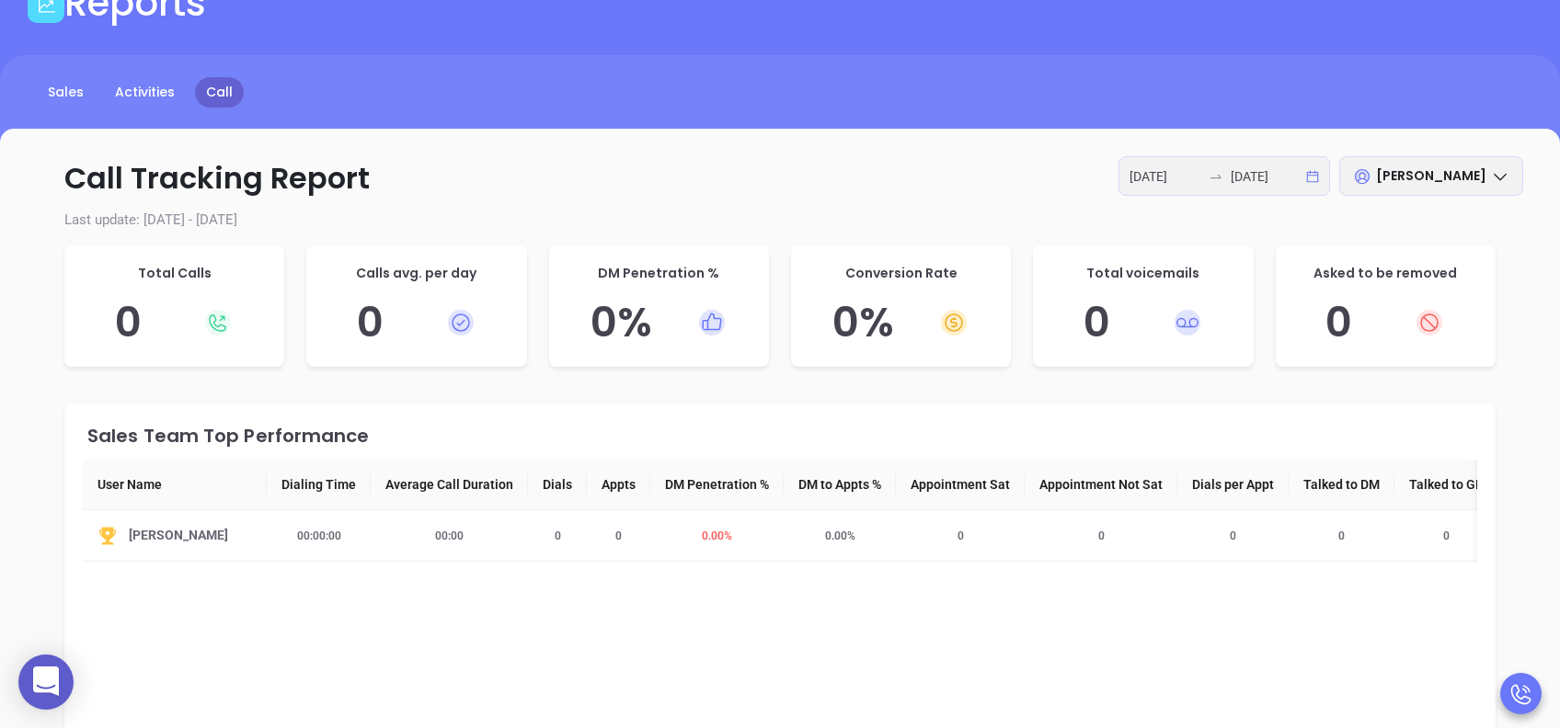
click at [1063, 168] on p "Call Tracking Report [DATE] [DATE] [PERSON_NAME]" at bounding box center [780, 178] width 1486 height 44
click at [1308, 177] on div "[DATE] [DATE]" at bounding box center [1223, 176] width 211 height 40
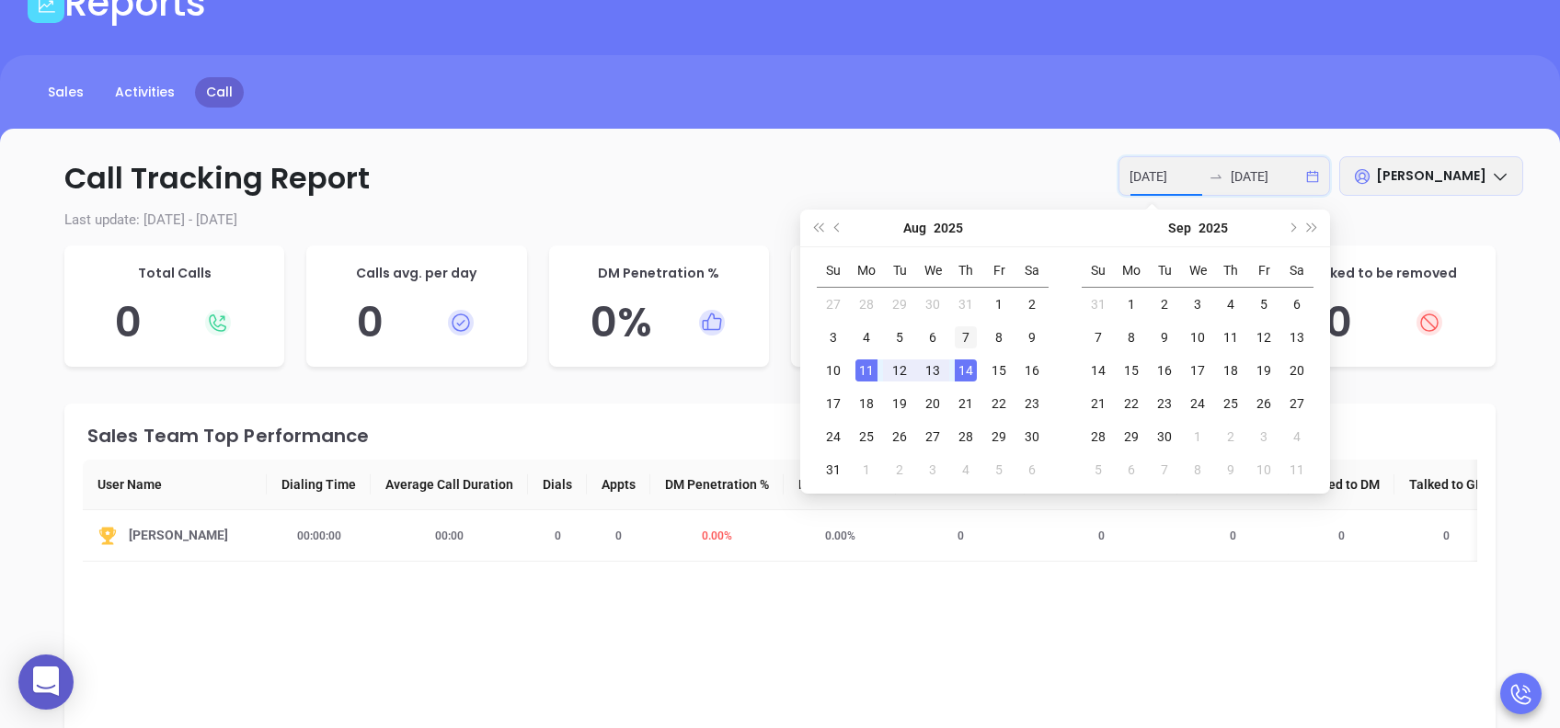
type input "[DATE]"
click at [962, 337] on div "7" at bounding box center [966, 337] width 22 height 22
type input "[DATE]"
click at [989, 339] on div "8" at bounding box center [999, 337] width 22 height 22
